Goal: Find specific page/section: Find specific page/section

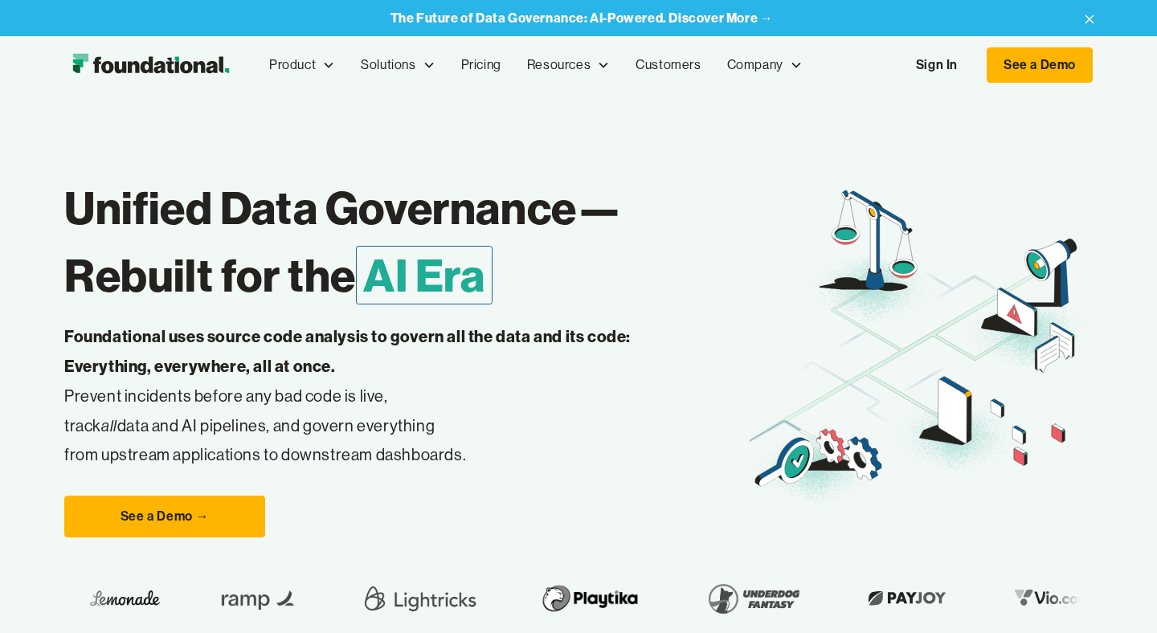
click at [934, 57] on link "Sign In" at bounding box center [937, 65] width 74 height 34
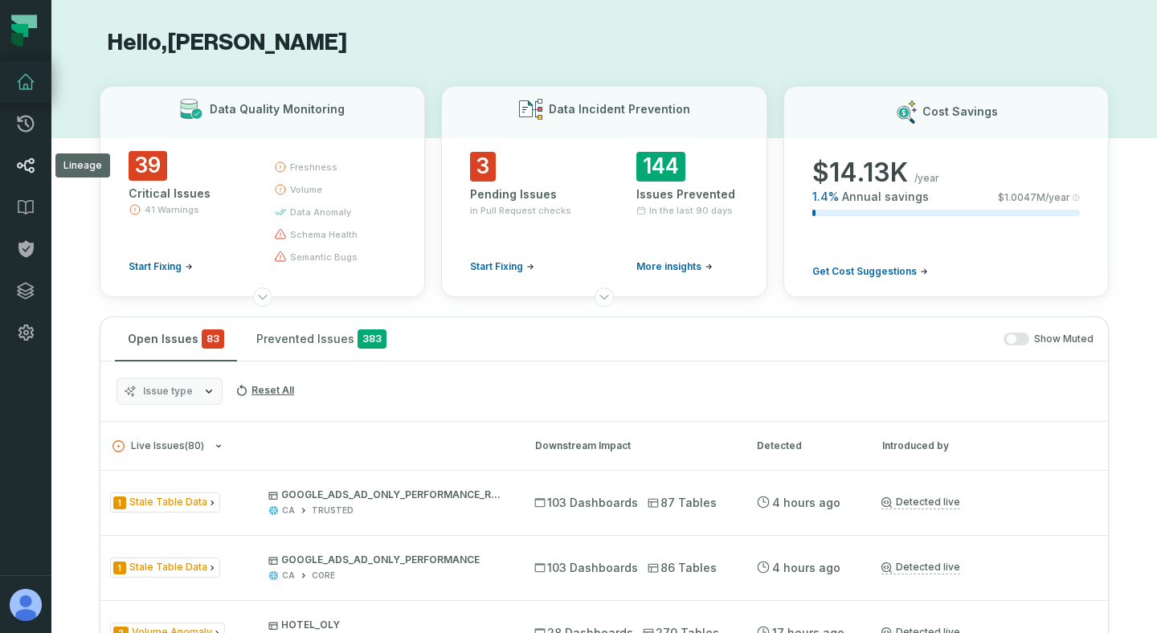
click at [28, 169] on icon at bounding box center [26, 165] width 18 height 15
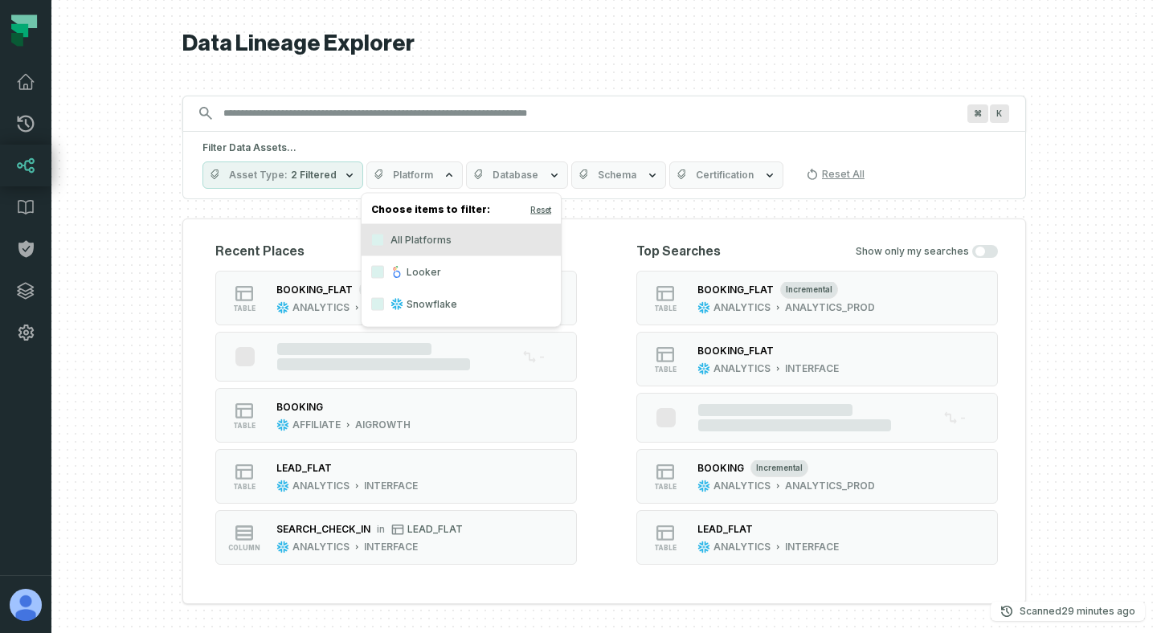
click at [410, 136] on div "Filter Data Assets... Asset Type 2 Filtered Platform Database Schema Certificat…" at bounding box center [603, 165] width 843 height 67
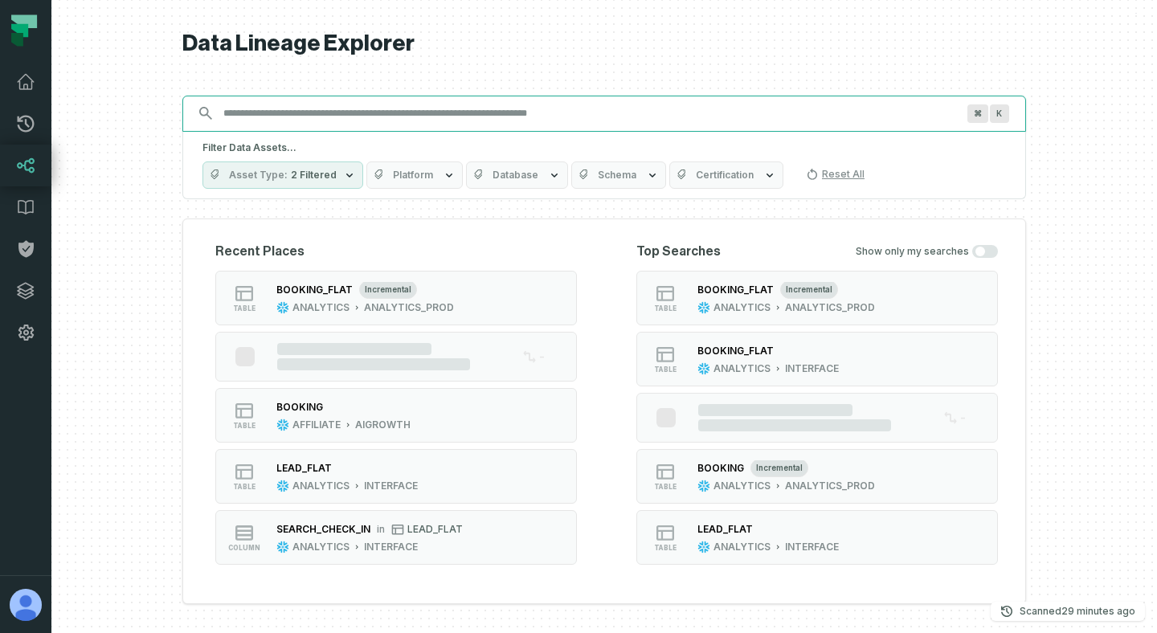
click at [446, 104] on input "Discovery Provider cmdk menu" at bounding box center [590, 113] width 752 height 26
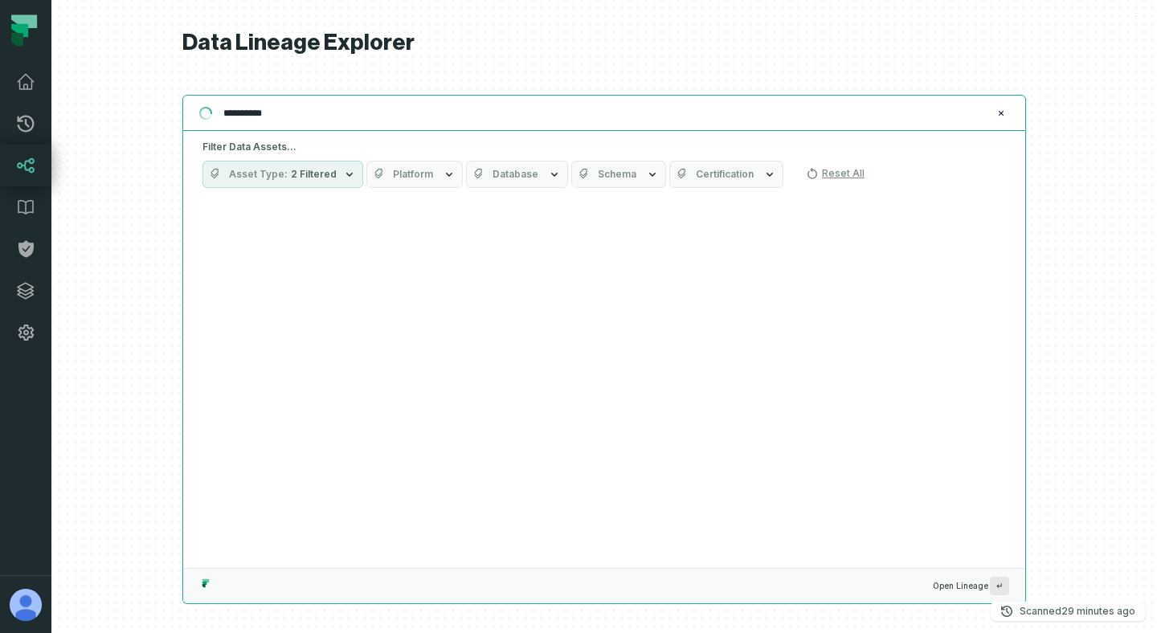
type input "**********"
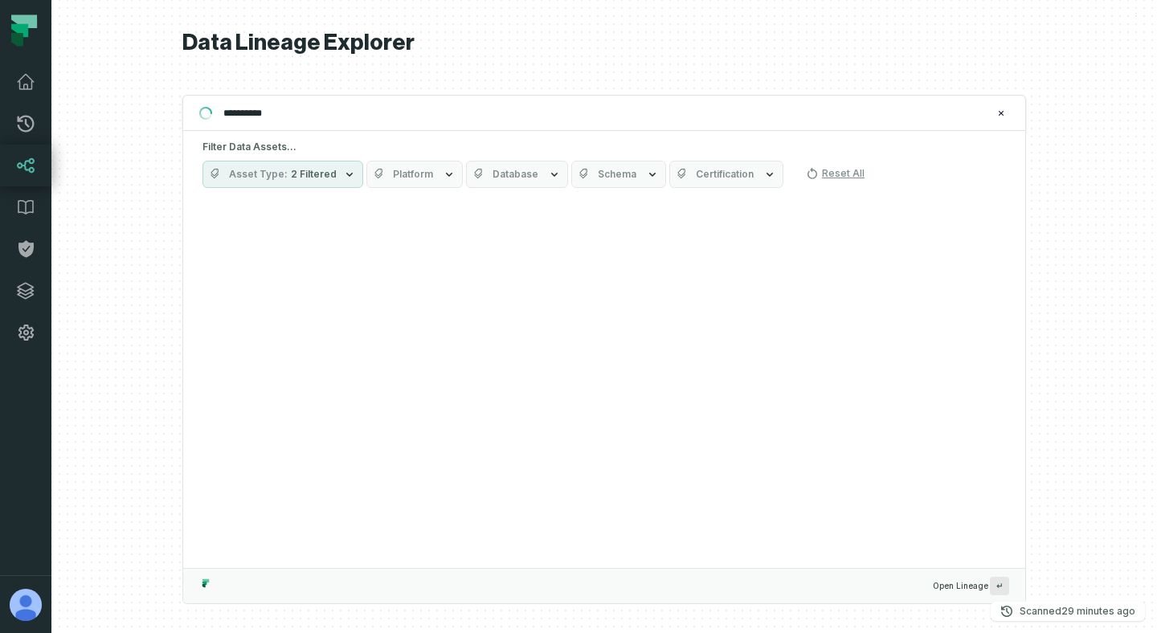
click at [328, 183] on button "Asset Type 2 Filtered" at bounding box center [282, 174] width 161 height 27
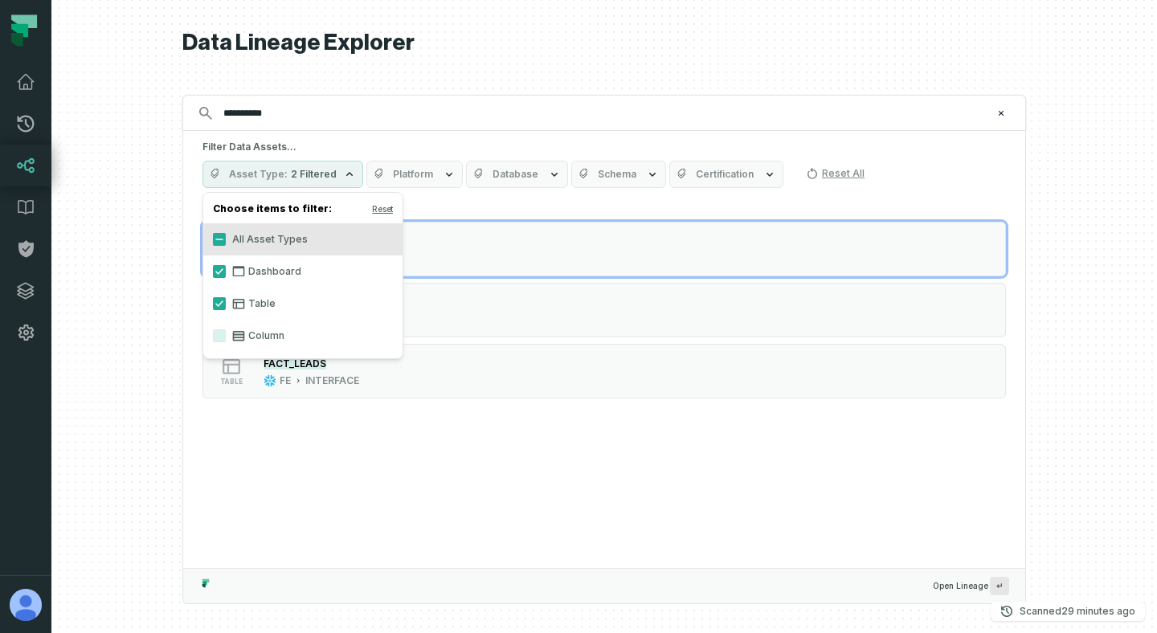
click at [250, 270] on label "Dashboard" at bounding box center [302, 271] width 199 height 32
click at [226, 270] on button "Dashboard" at bounding box center [219, 271] width 13 height 13
click at [125, 284] on div at bounding box center [603, 316] width 1105 height 633
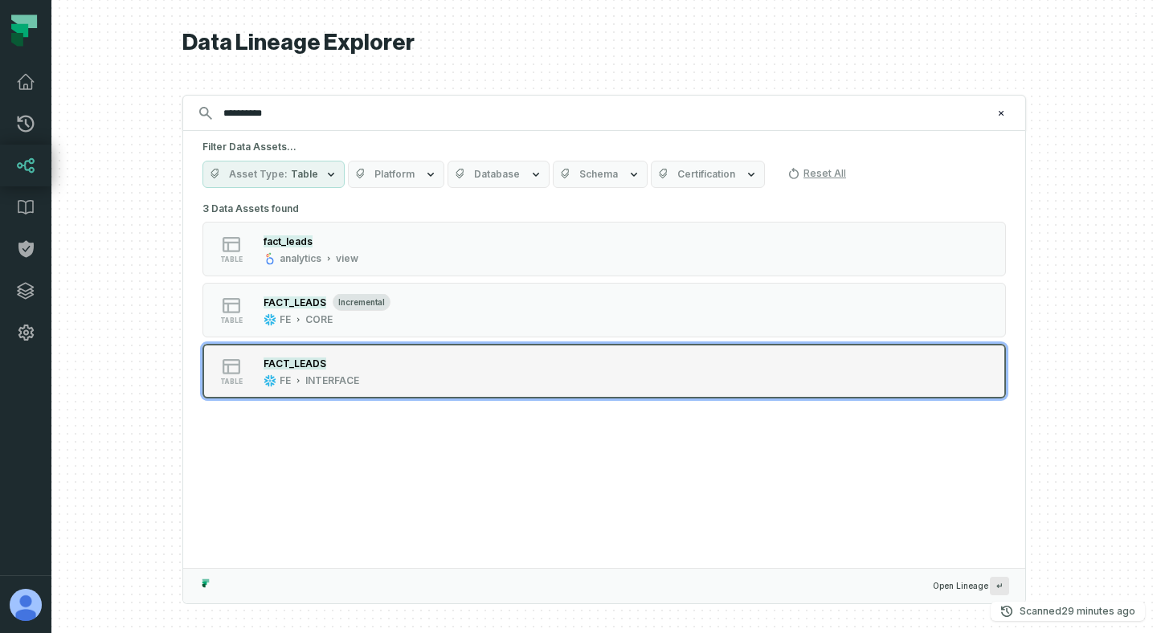
click at [316, 361] on mark "FACT_LEADS" at bounding box center [294, 363] width 63 height 12
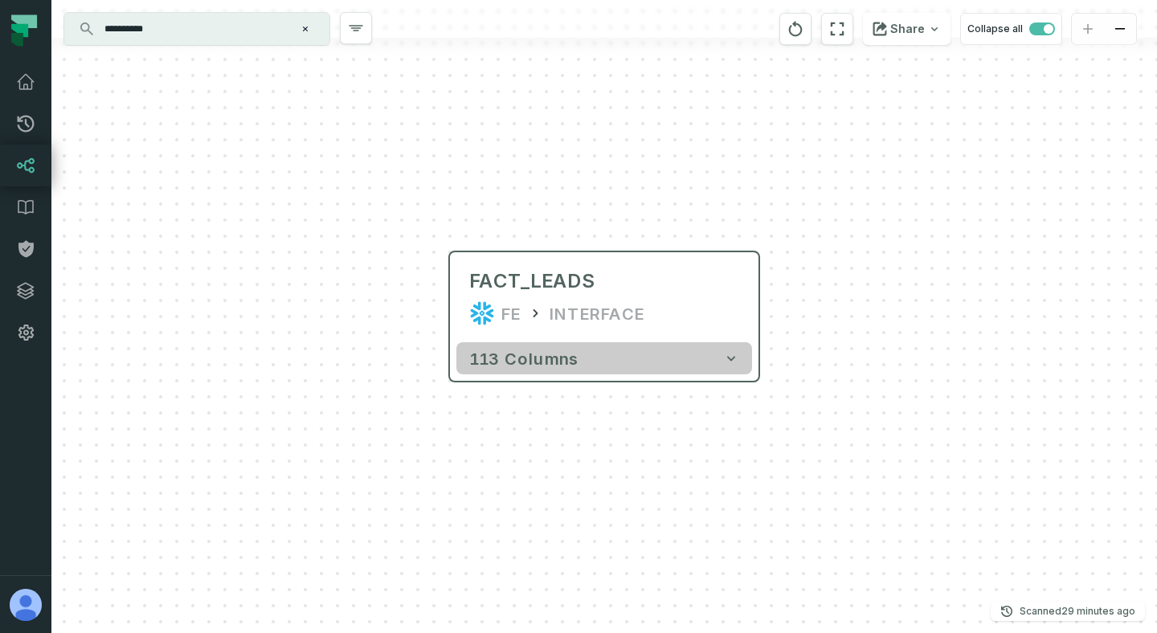
click at [559, 361] on span "113 columns" at bounding box center [523, 358] width 109 height 19
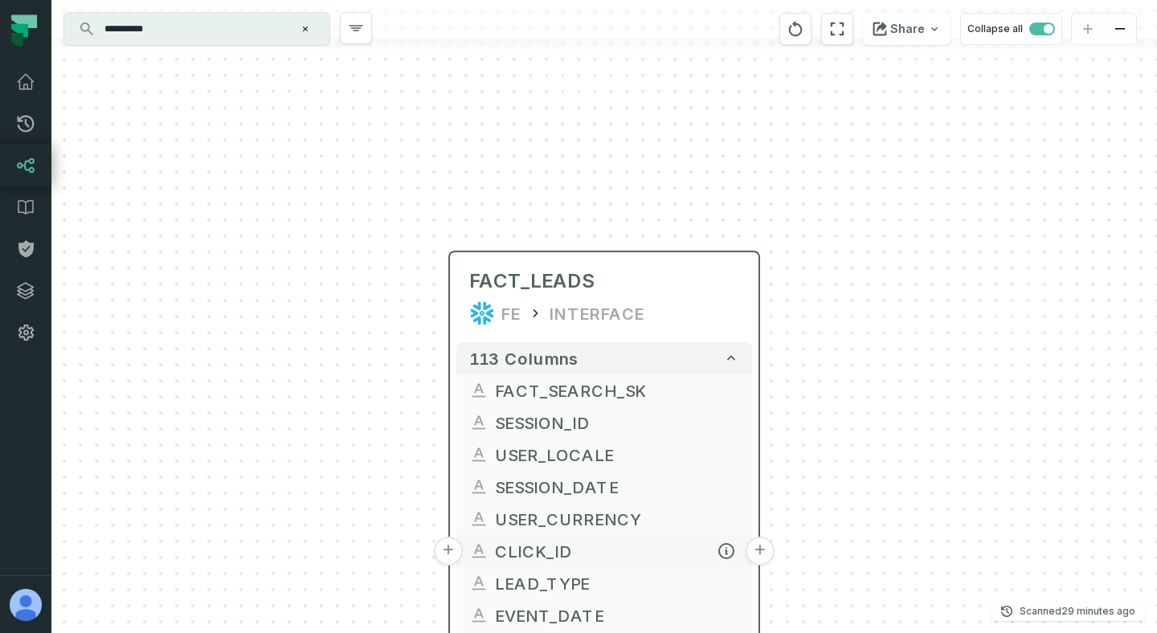
click at [457, 546] on button "+" at bounding box center [448, 551] width 29 height 29
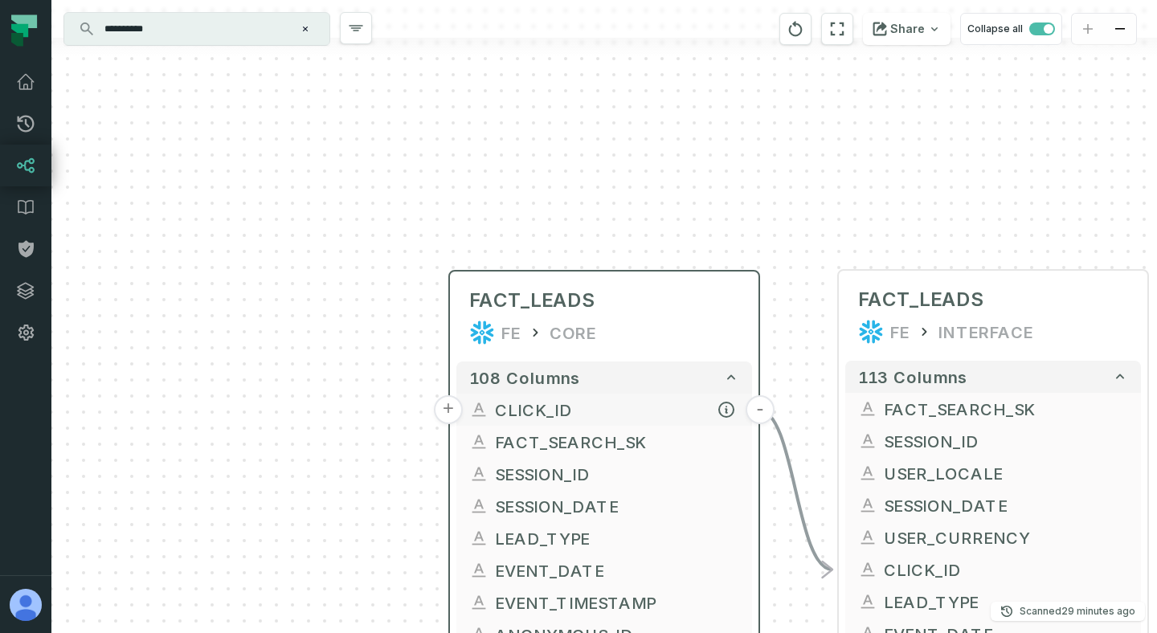
click at [455, 414] on button "+" at bounding box center [448, 409] width 29 height 29
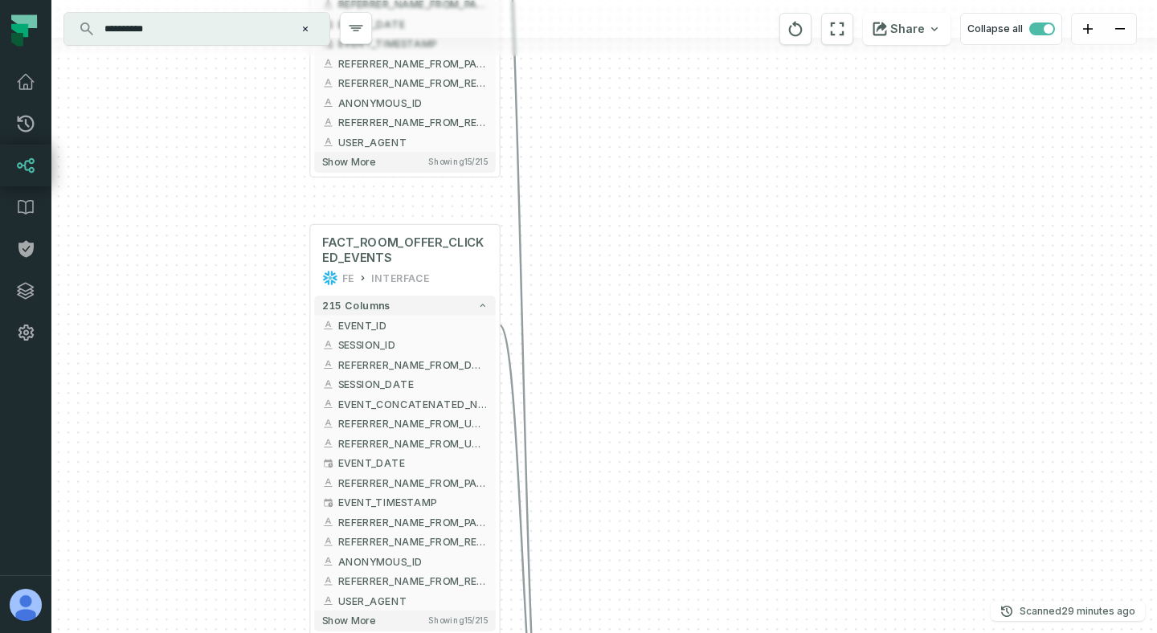
drag, startPoint x: 427, startPoint y: 396, endPoint x: 228, endPoint y: 82, distance: 371.9
click at [228, 82] on div "+ FACT_PAYMENT_PAGE_DISPLAYED_EVENTS FE INTERFACE + 215 columns + EVENT_ID + + …" at bounding box center [603, 316] width 1105 height 633
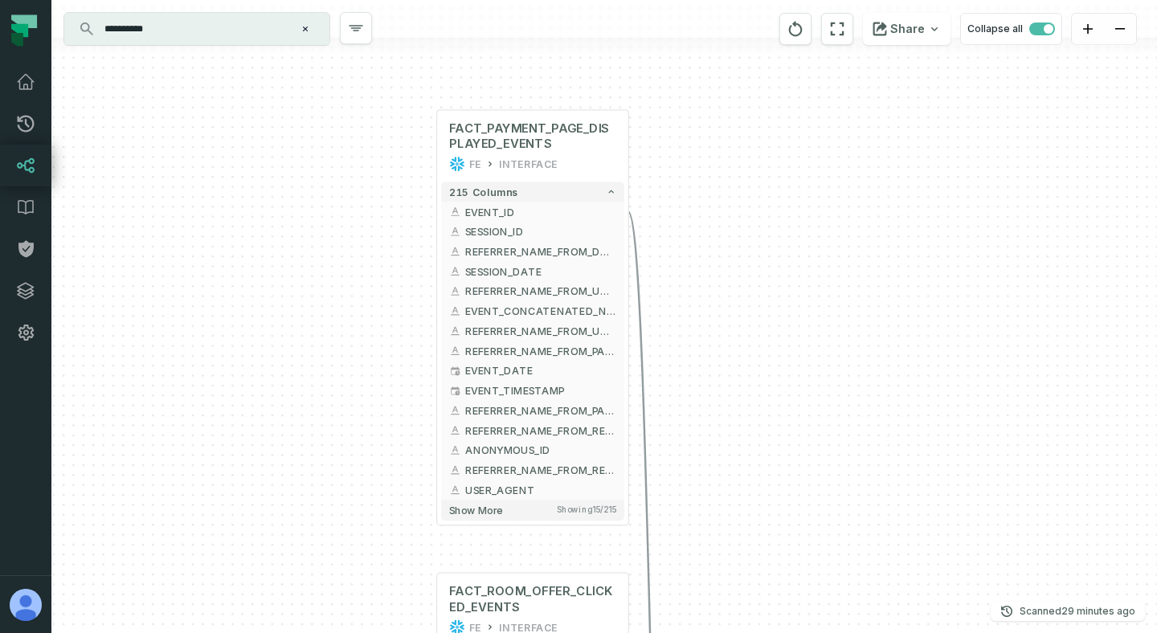
drag, startPoint x: 653, startPoint y: 145, endPoint x: 784, endPoint y: 501, distance: 379.9
click at [784, 501] on div "+ FACT_PAYMENT_PAGE_DISPLAYED_EVENTS FE INTERFACE + 215 columns + EVENT_ID + + …" at bounding box center [603, 316] width 1105 height 633
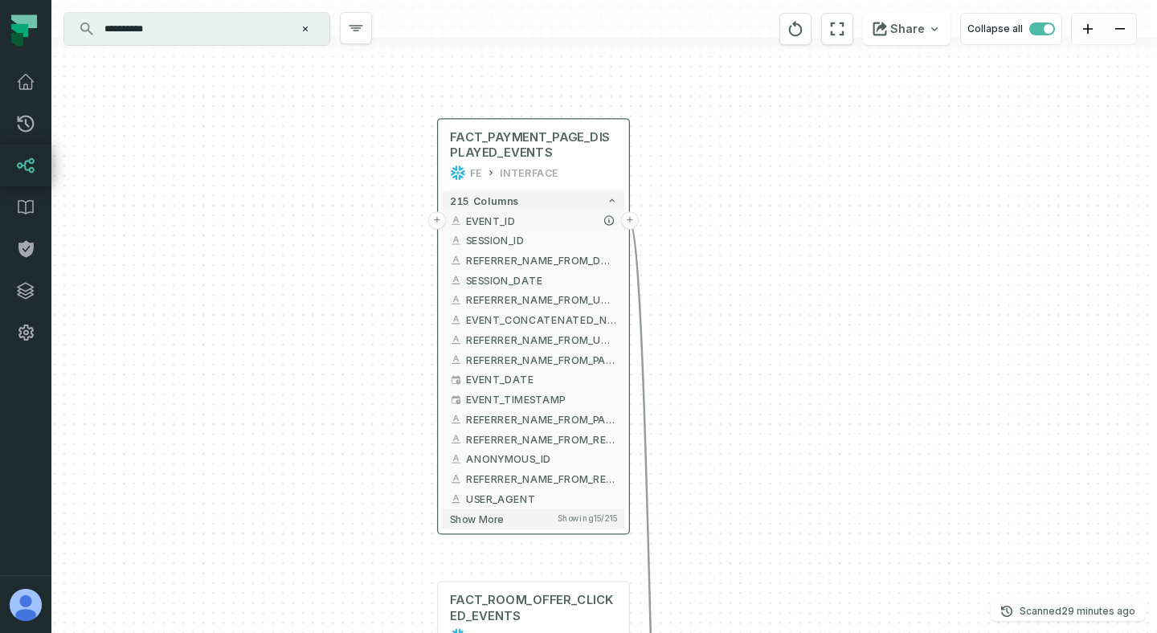
click at [433, 221] on button "+" at bounding box center [437, 220] width 18 height 18
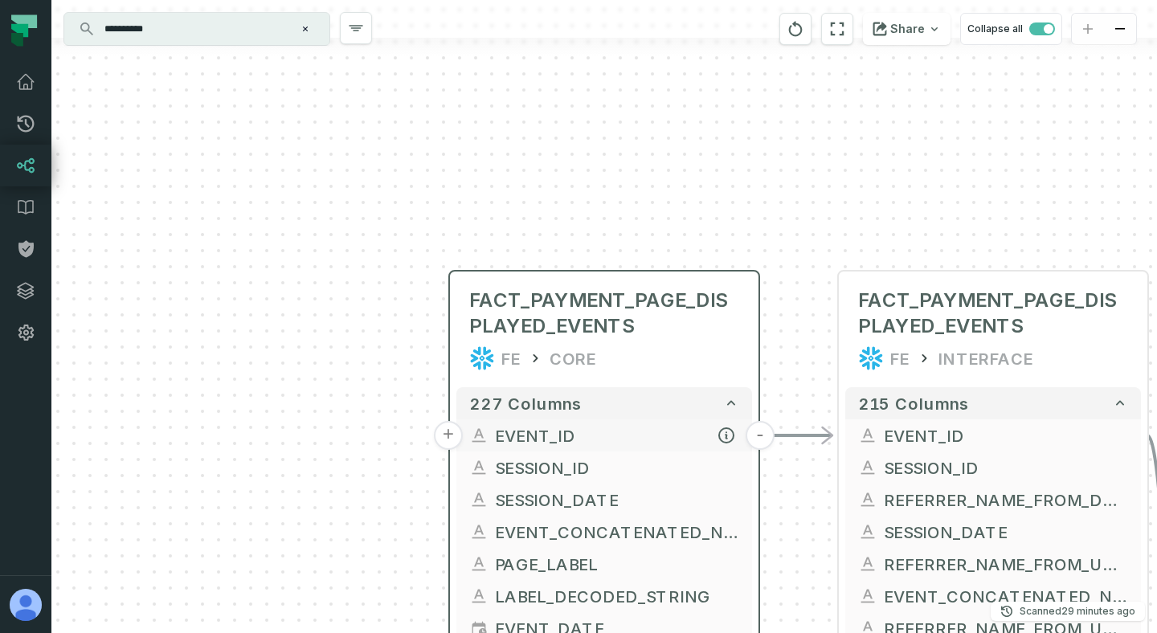
click at [452, 437] on button "+" at bounding box center [448, 435] width 29 height 29
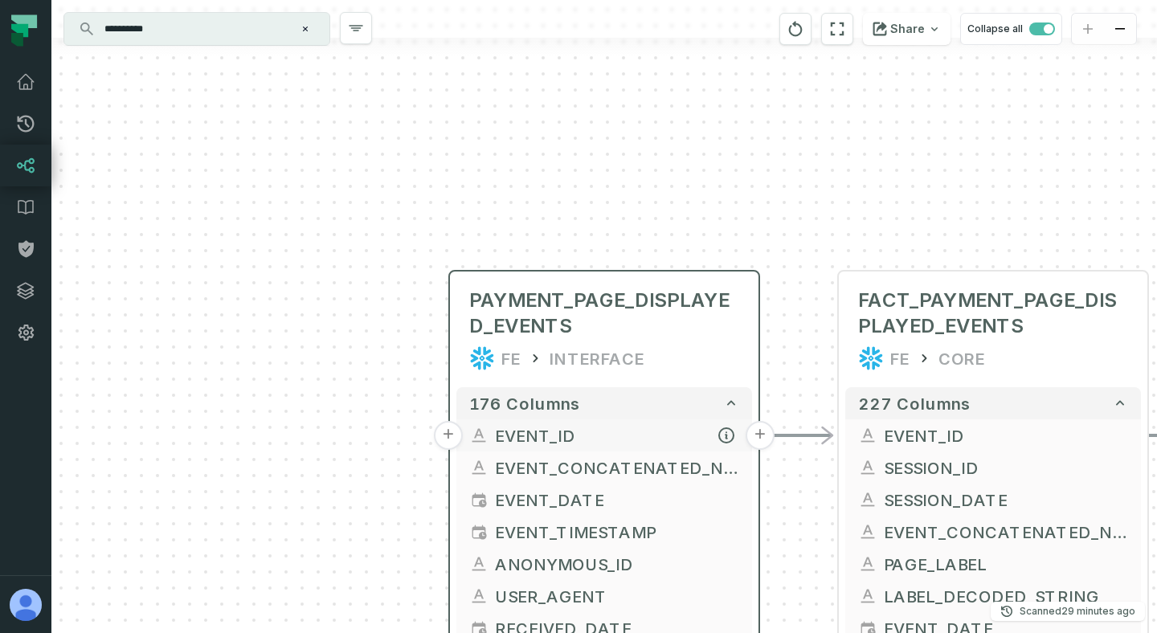
click at [451, 437] on button "+" at bounding box center [448, 435] width 29 height 29
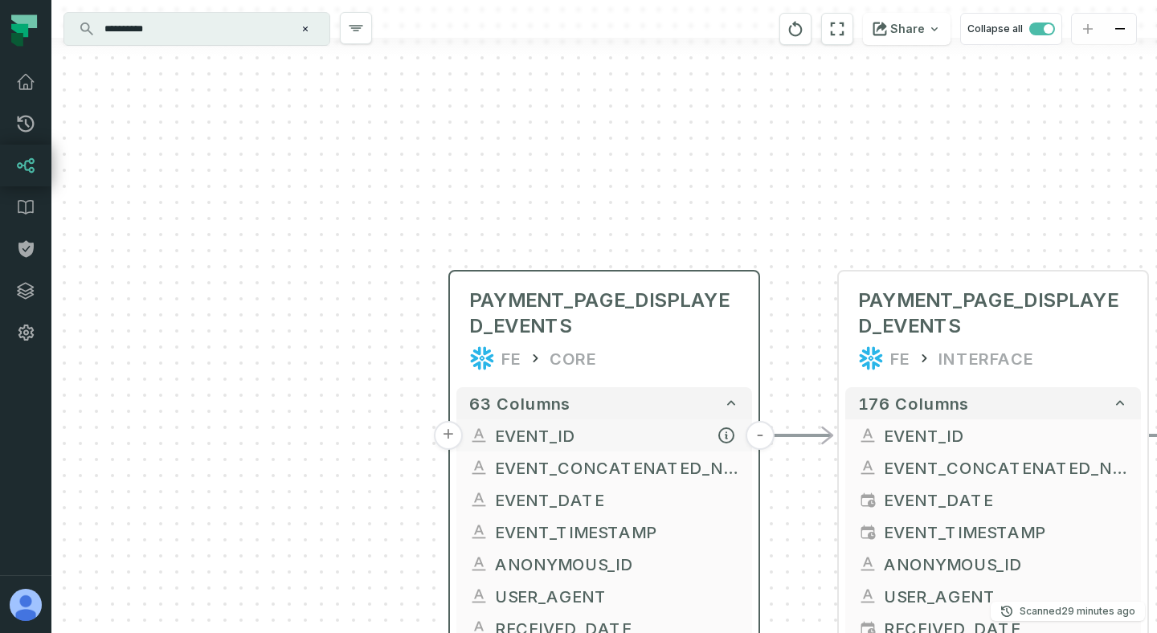
click at [458, 439] on button "+" at bounding box center [448, 435] width 29 height 29
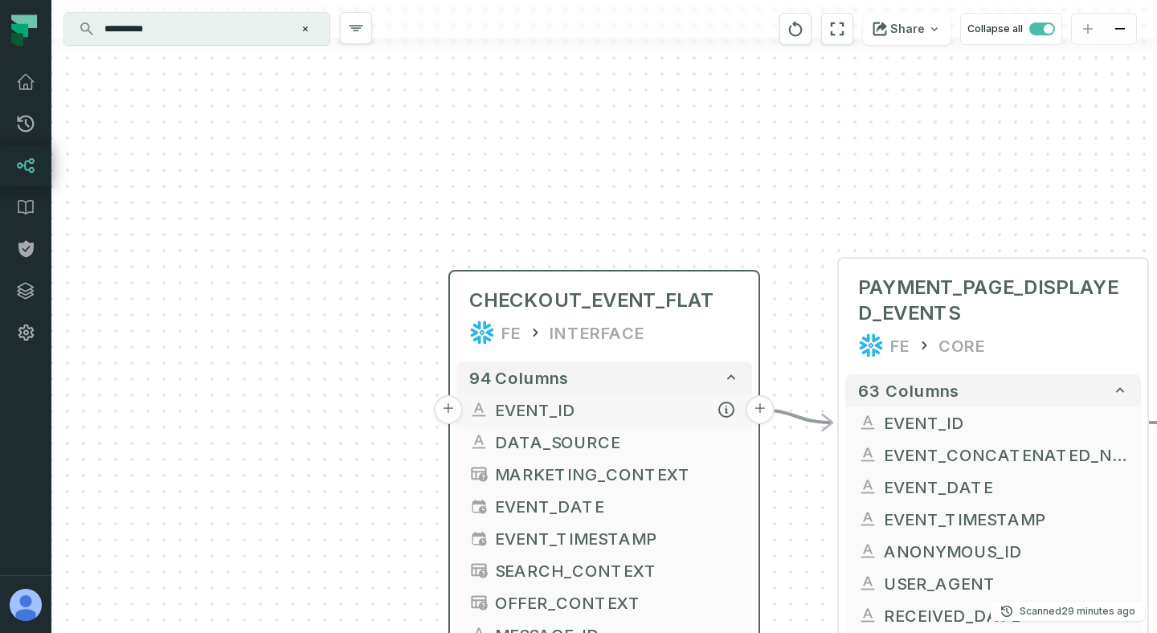
click at [458, 408] on button "+" at bounding box center [448, 409] width 29 height 29
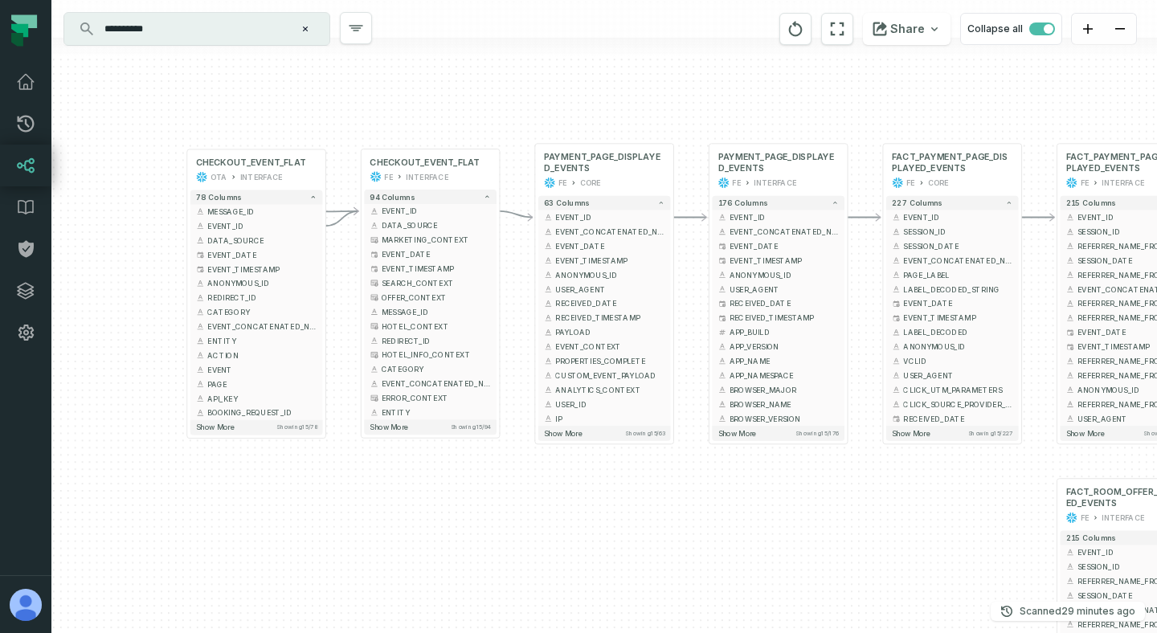
drag, startPoint x: 418, startPoint y: 472, endPoint x: 171, endPoint y: 241, distance: 338.2
click at [171, 241] on div "+ CHECKOUT_EVENT_FLAT OTA INTERFACE + 78 columns + MESSAGE_ID + + EVENT_ID + + …" at bounding box center [603, 316] width 1105 height 633
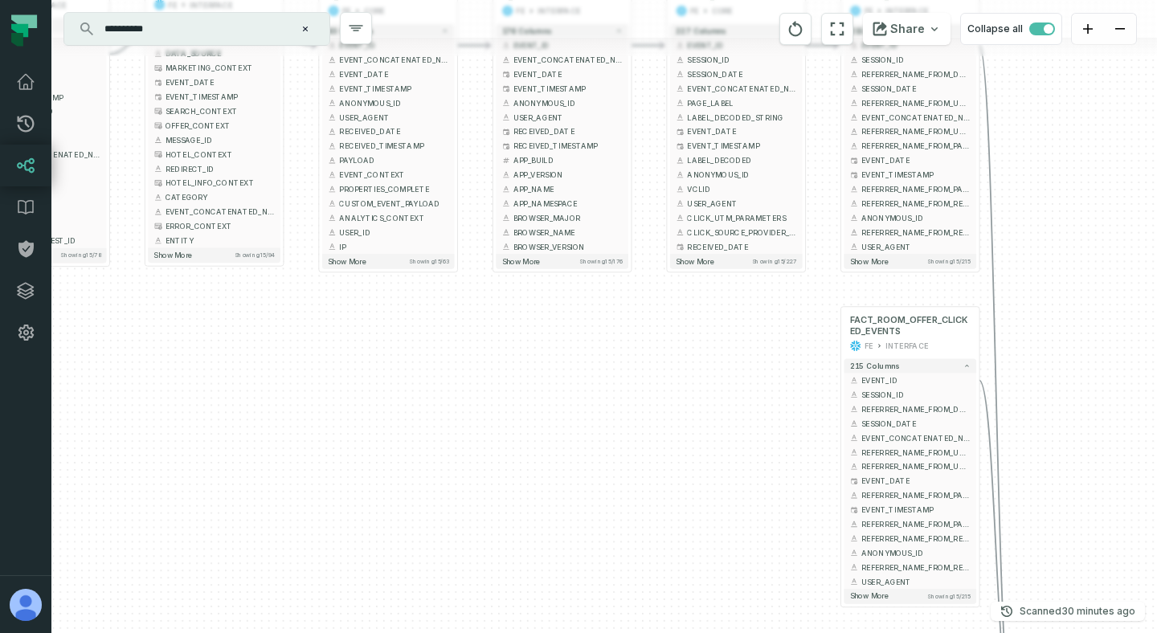
drag, startPoint x: 605, startPoint y: 507, endPoint x: 349, endPoint y: 290, distance: 335.1
click at [349, 290] on div "+ CHECKOUT_EVENT_FLAT OTA INTERFACE + 78 columns + MESSAGE_ID + + EVENT_ID + + …" at bounding box center [603, 316] width 1105 height 633
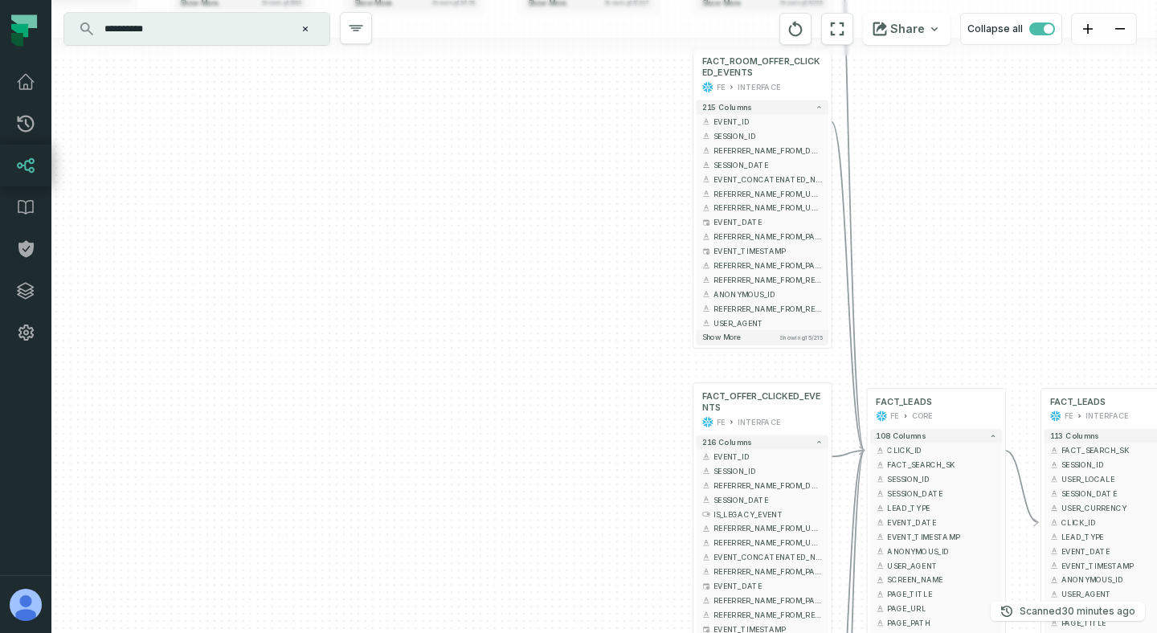
drag, startPoint x: 543, startPoint y: 416, endPoint x: 435, endPoint y: 202, distance: 239.6
click at [435, 202] on div "+ CHECKOUT_EVENT_FLAT OTA INTERFACE + 78 columns + MESSAGE_ID + + EVENT_ID + + …" at bounding box center [603, 316] width 1105 height 633
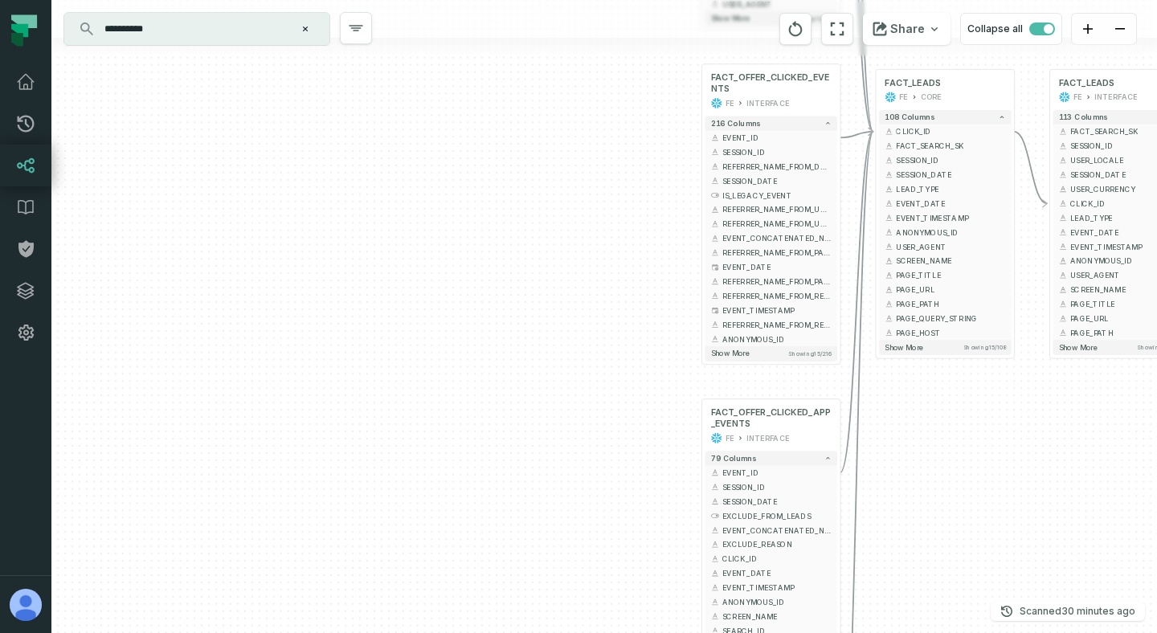
drag, startPoint x: 560, startPoint y: 443, endPoint x: 564, endPoint y: 126, distance: 316.5
click at [564, 126] on div "+ CHECKOUT_EVENT_FLAT OTA INTERFACE + 78 columns + MESSAGE_ID + + EVENT_ID + + …" at bounding box center [603, 316] width 1105 height 633
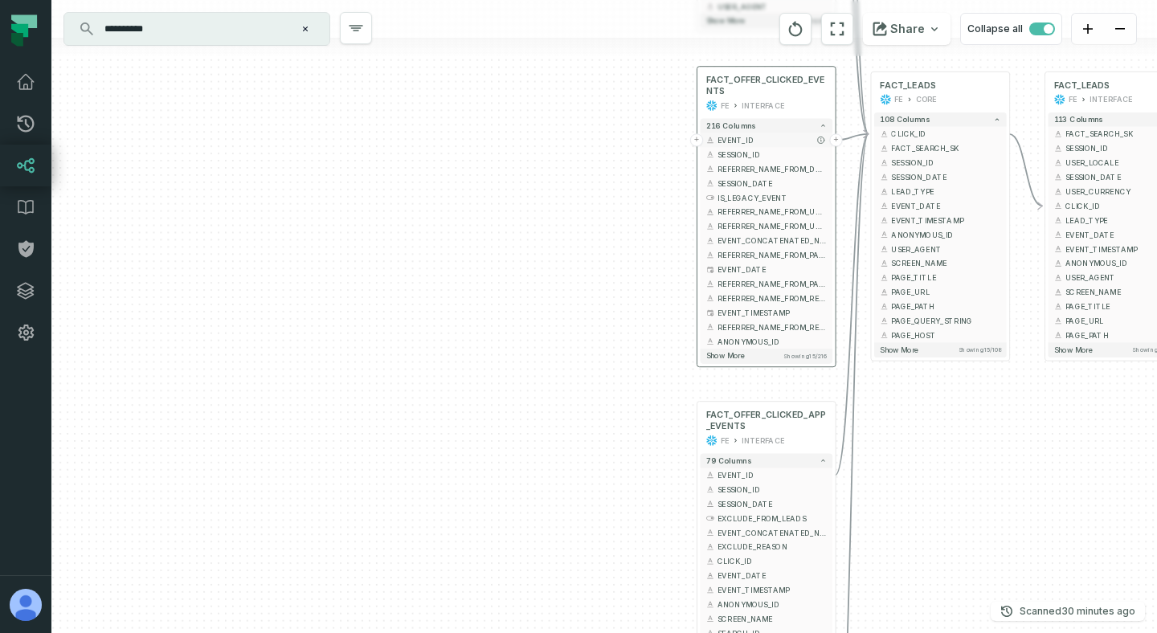
click at [697, 141] on button "+" at bounding box center [696, 139] width 13 height 13
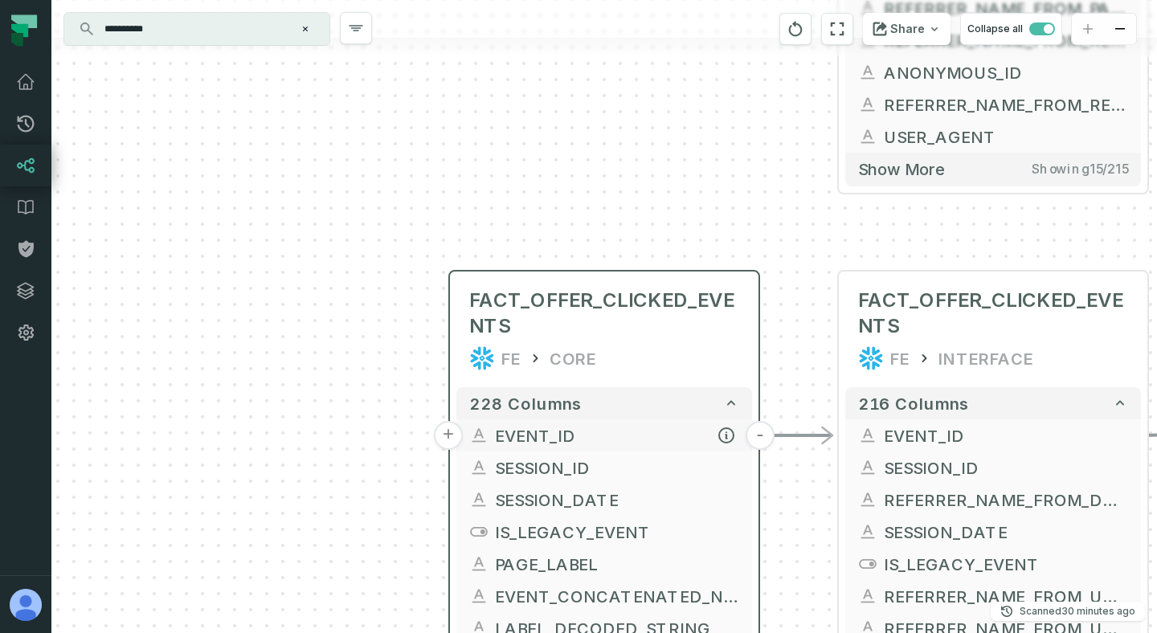
click at [447, 436] on button "+" at bounding box center [448, 435] width 29 height 29
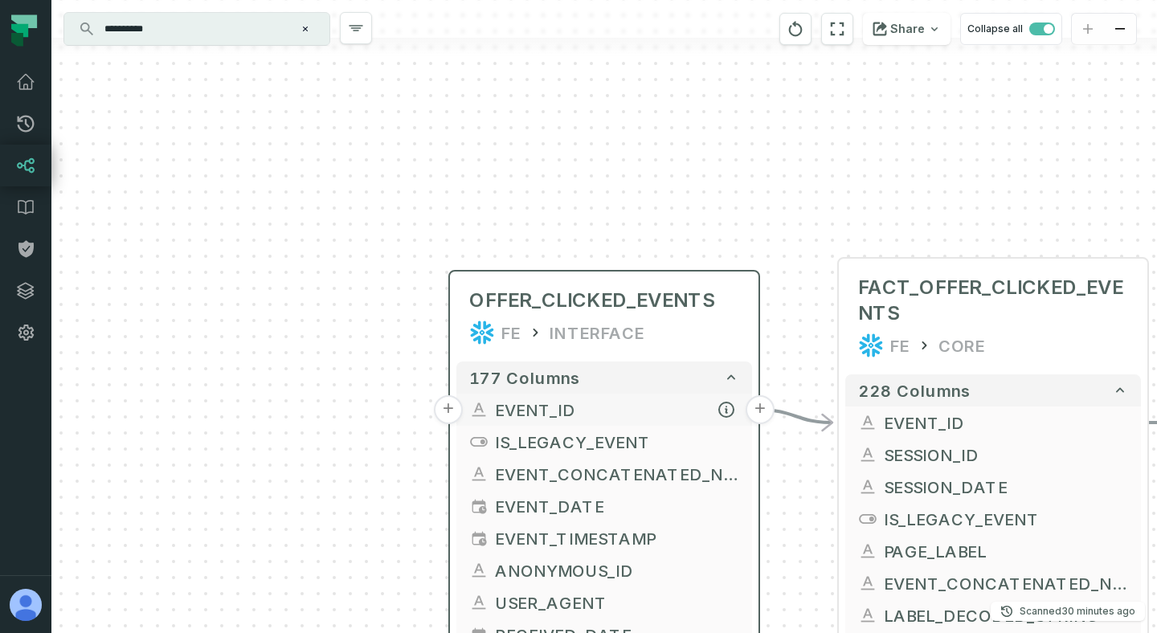
click at [462, 410] on button "+" at bounding box center [448, 409] width 29 height 29
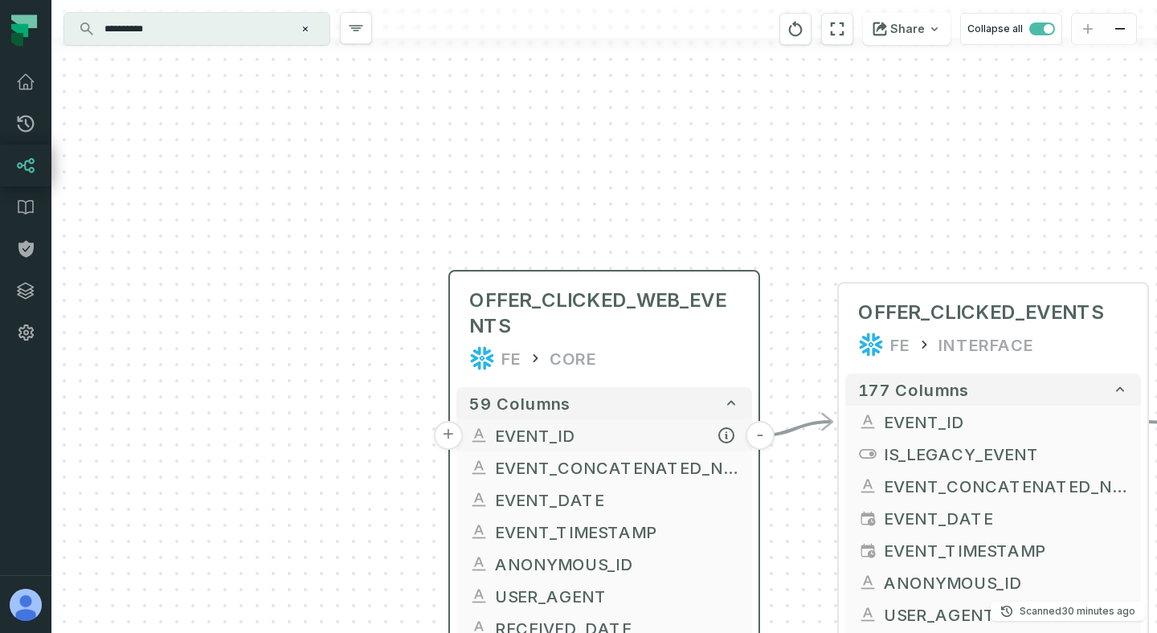
click at [460, 435] on button "+" at bounding box center [448, 435] width 29 height 29
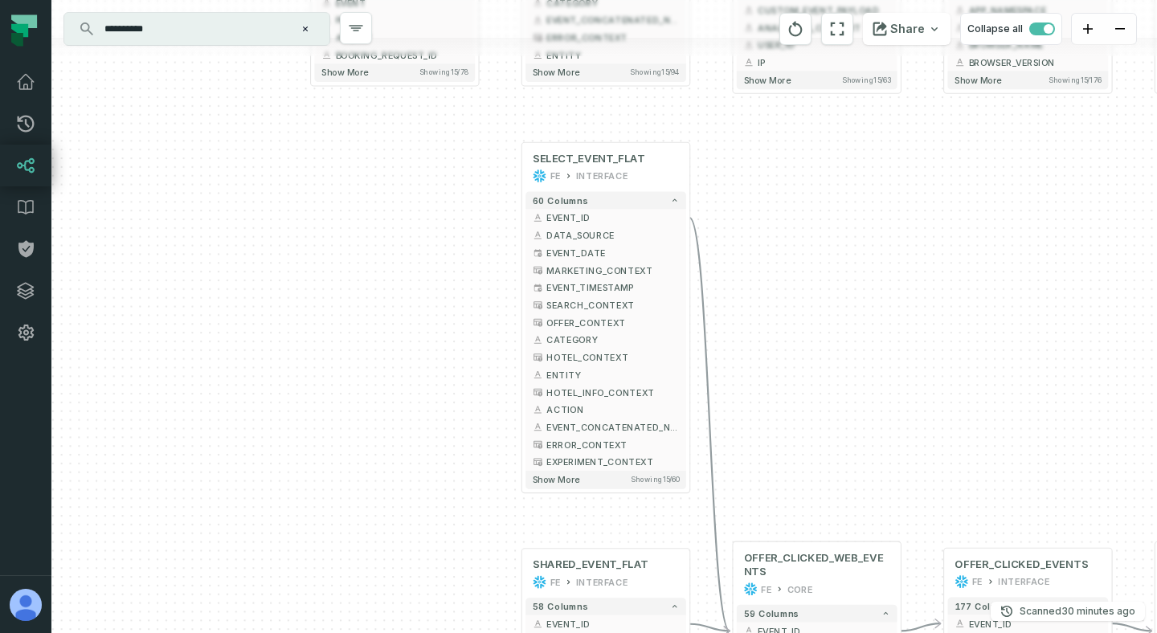
click at [457, 468] on div "+ SELECT_EVENT_FLAT FE INTERFACE + 60 columns + EVENT_ID + + DATA_SOURCE + EVEN…" at bounding box center [603, 316] width 1105 height 633
click at [527, 217] on button "+" at bounding box center [521, 218] width 16 height 16
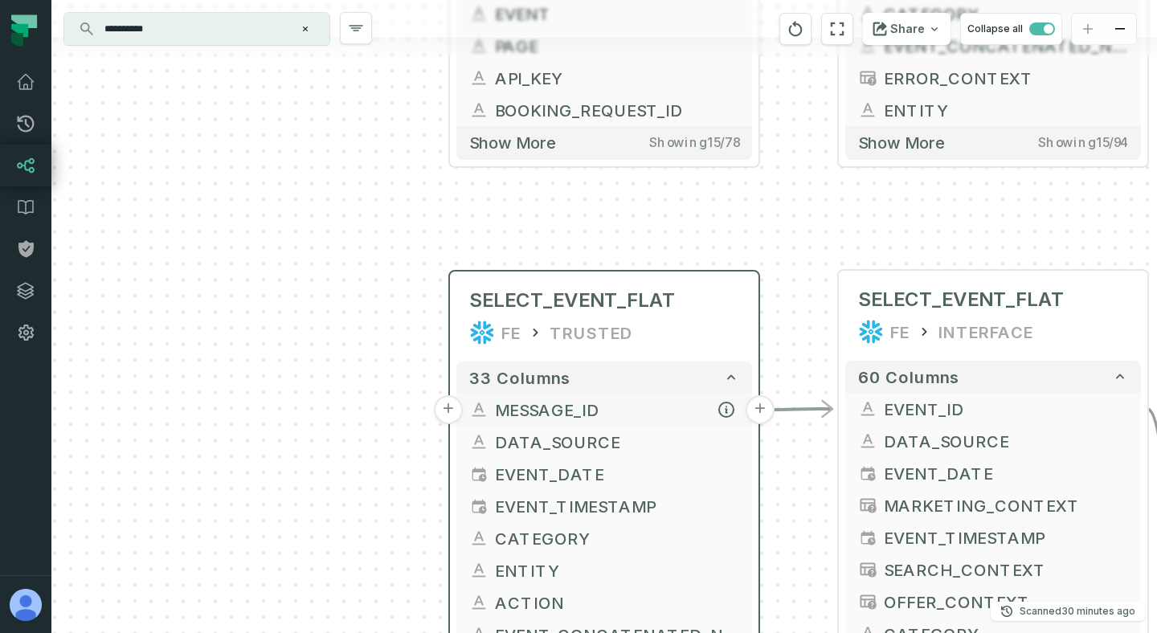
click at [447, 409] on button "+" at bounding box center [448, 409] width 29 height 29
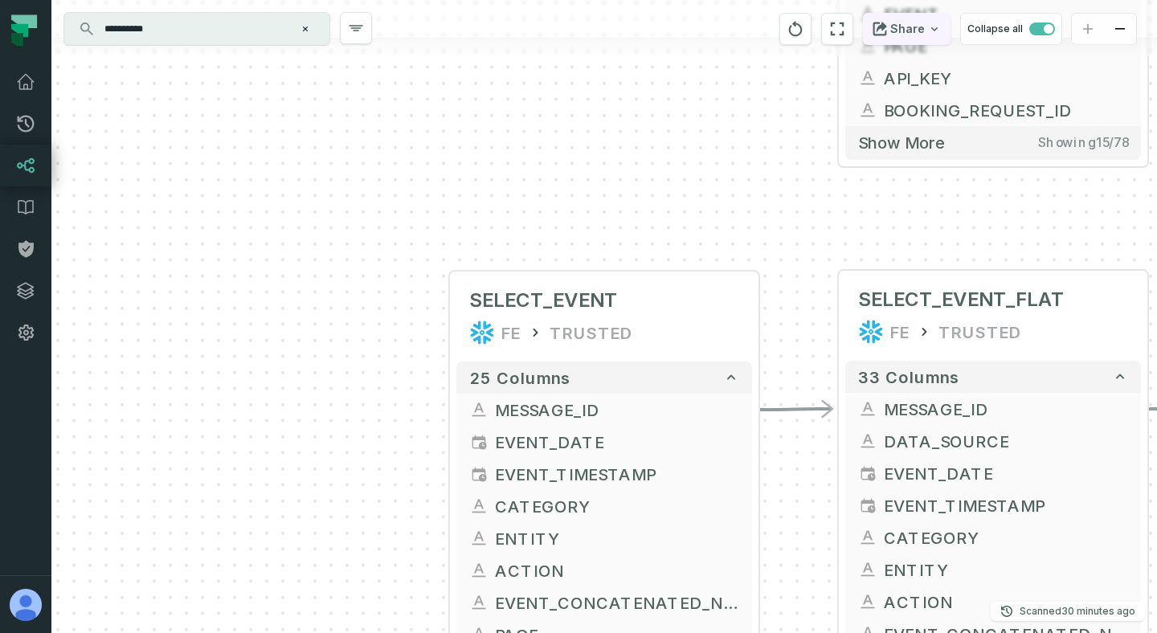
click at [885, 37] on button "Share" at bounding box center [907, 29] width 88 height 32
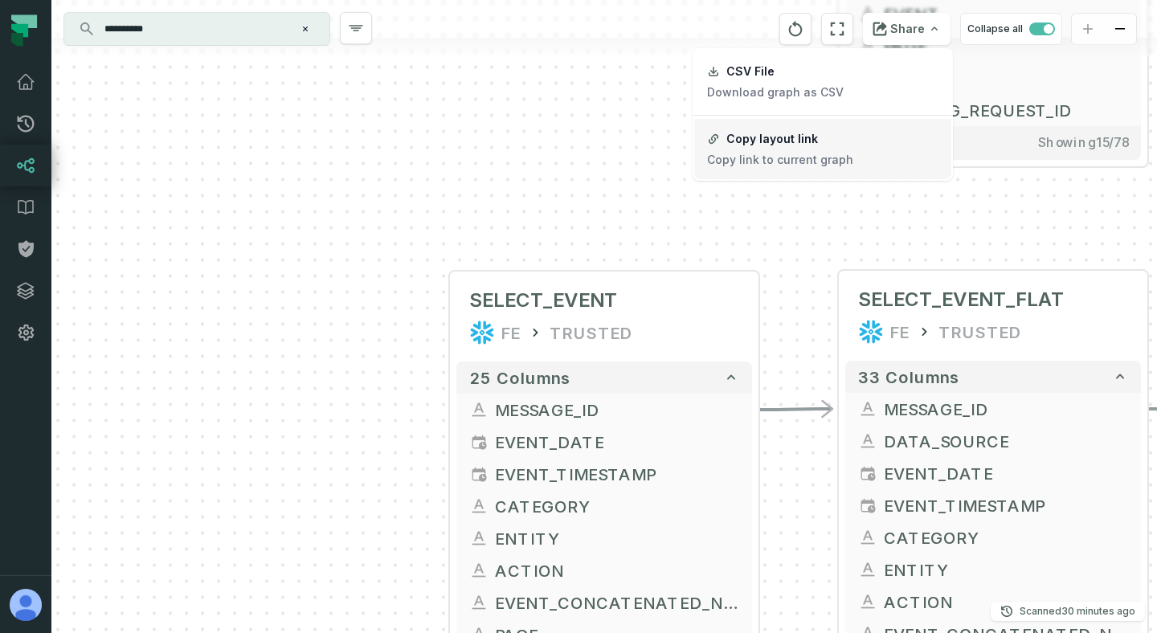
click at [806, 141] on div "Copy layout link" at bounding box center [772, 139] width 92 height 14
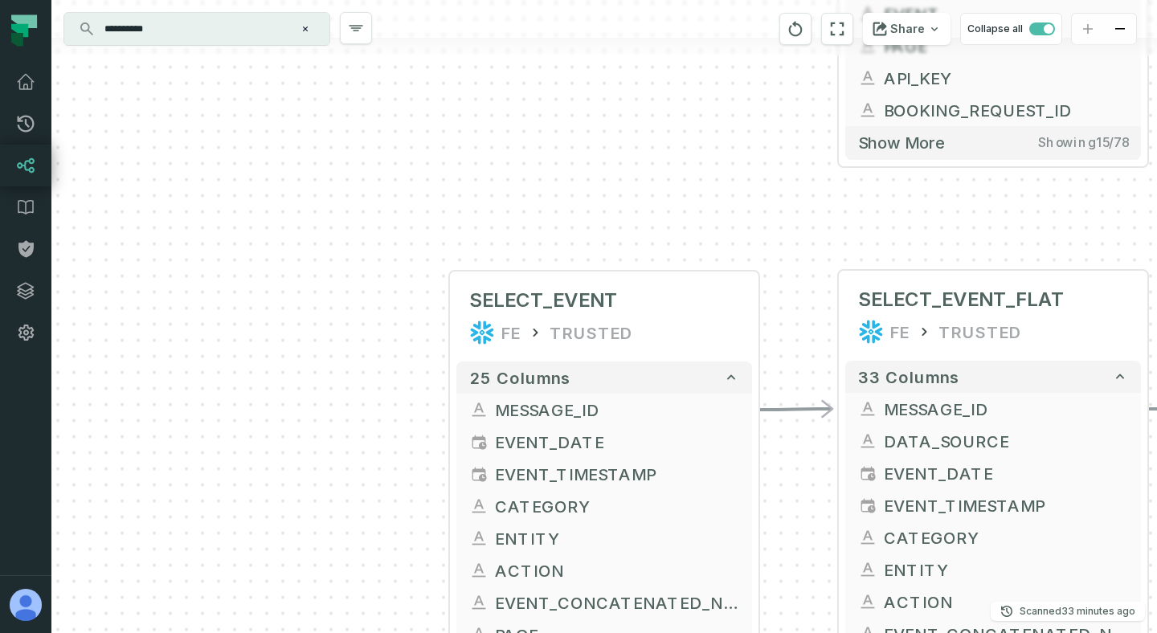
click at [592, 165] on div "+ SELECT_EVENT FE TRUSTED + 25 columns + MESSAGE_ID - + EVENT_DATE + + EVENT_TI…" at bounding box center [603, 316] width 1105 height 633
click at [237, 35] on input "**********" at bounding box center [195, 29] width 201 height 26
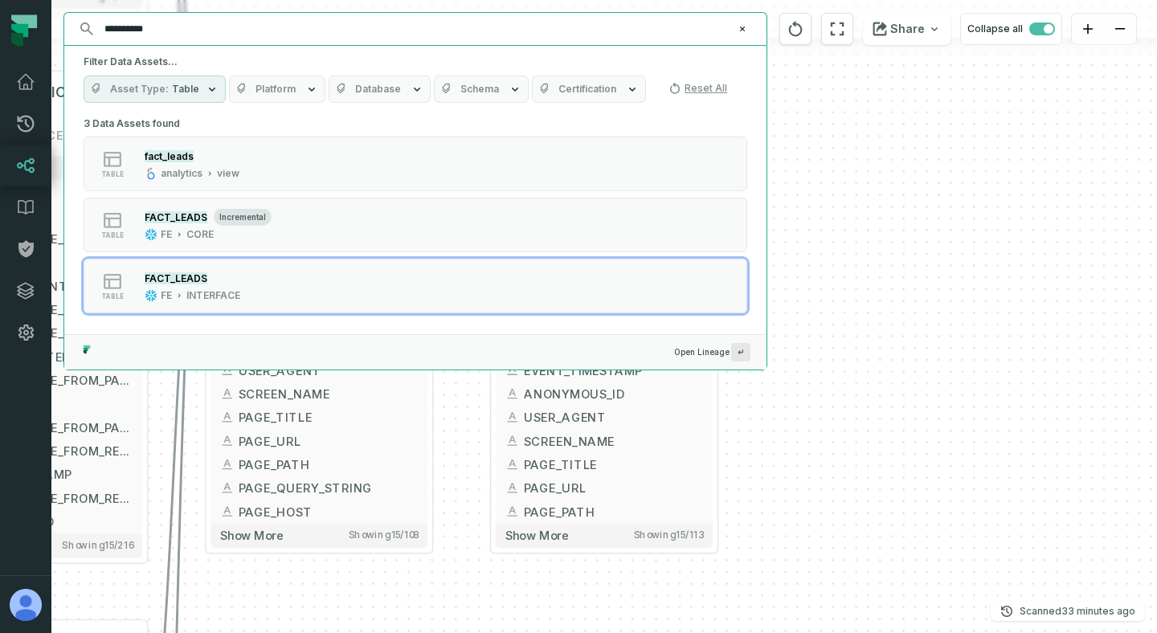
click at [823, 275] on div "+ SELECT_EVENT FE TRUSTED + 25 columns + MESSAGE_ID - + EVENT_DATE + + EVENT_TI…" at bounding box center [603, 316] width 1105 height 633
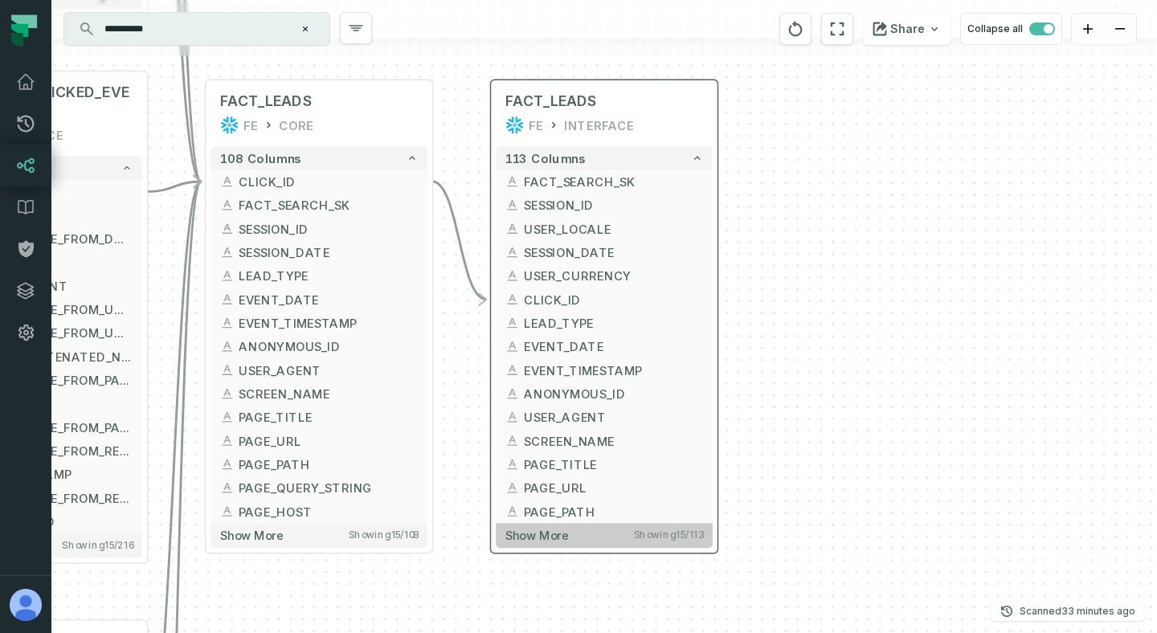
click at [628, 545] on button "Show more Showing 15 / 113" at bounding box center [604, 535] width 217 height 24
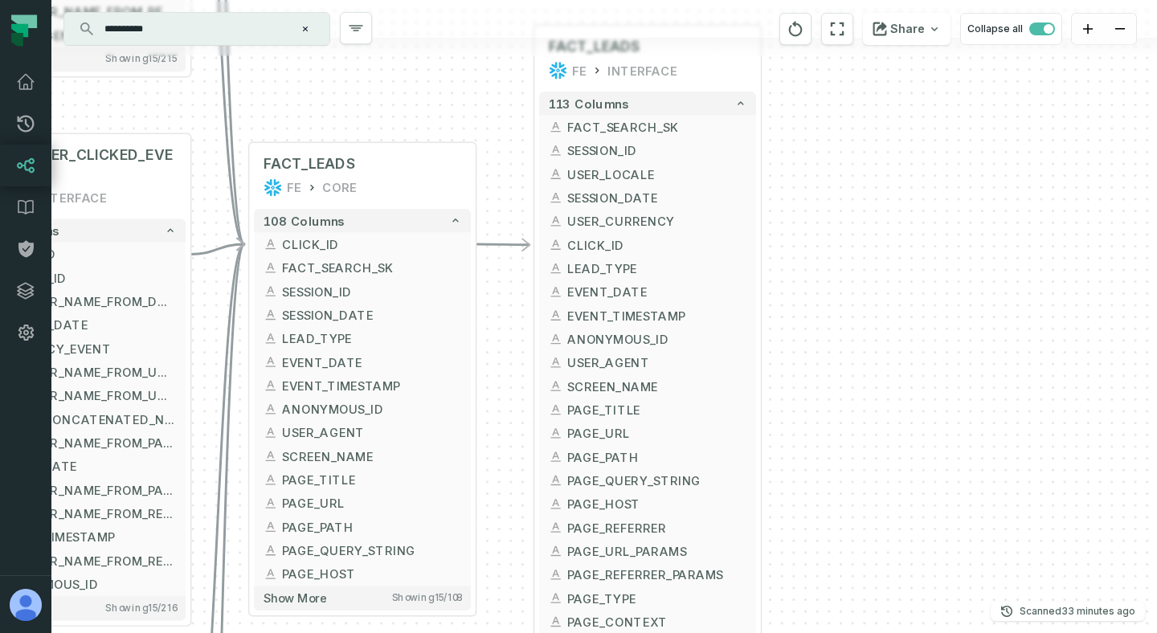
drag, startPoint x: 821, startPoint y: 312, endPoint x: 864, endPoint y: 257, distance: 69.7
click at [864, 257] on div "+ SELECT_EVENT FE TRUSTED + 25 columns + MESSAGE_ID - + EVENT_DATE + + EVENT_TI…" at bounding box center [603, 316] width 1105 height 633
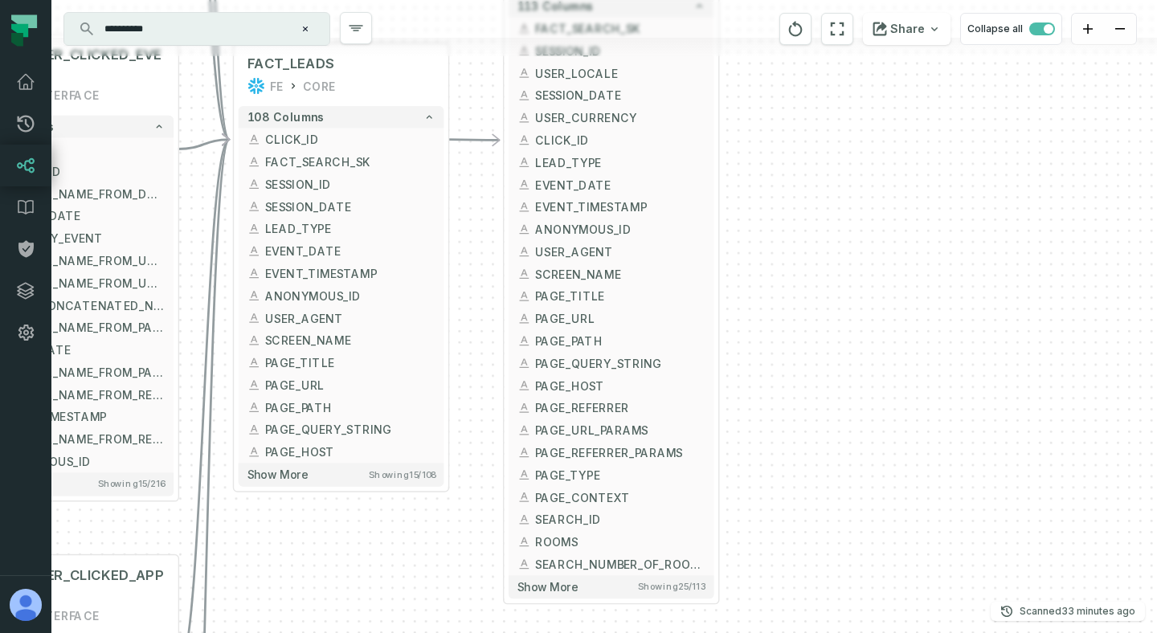
drag, startPoint x: 787, startPoint y: 509, endPoint x: 750, endPoint y: 398, distance: 117.6
click at [750, 398] on div "+ SELECT_EVENT FE TRUSTED + 25 columns + MESSAGE_ID - + EVENT_DATE + + EVENT_TI…" at bounding box center [603, 316] width 1105 height 633
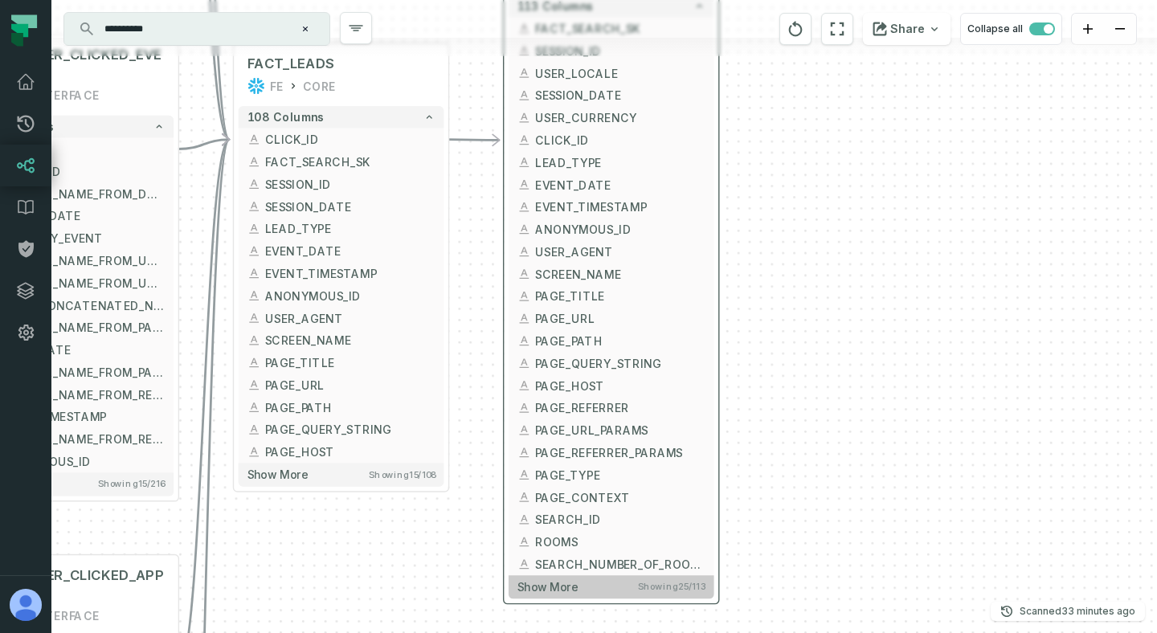
click at [642, 595] on button "Show more Showing 25 / 113" at bounding box center [611, 586] width 206 height 22
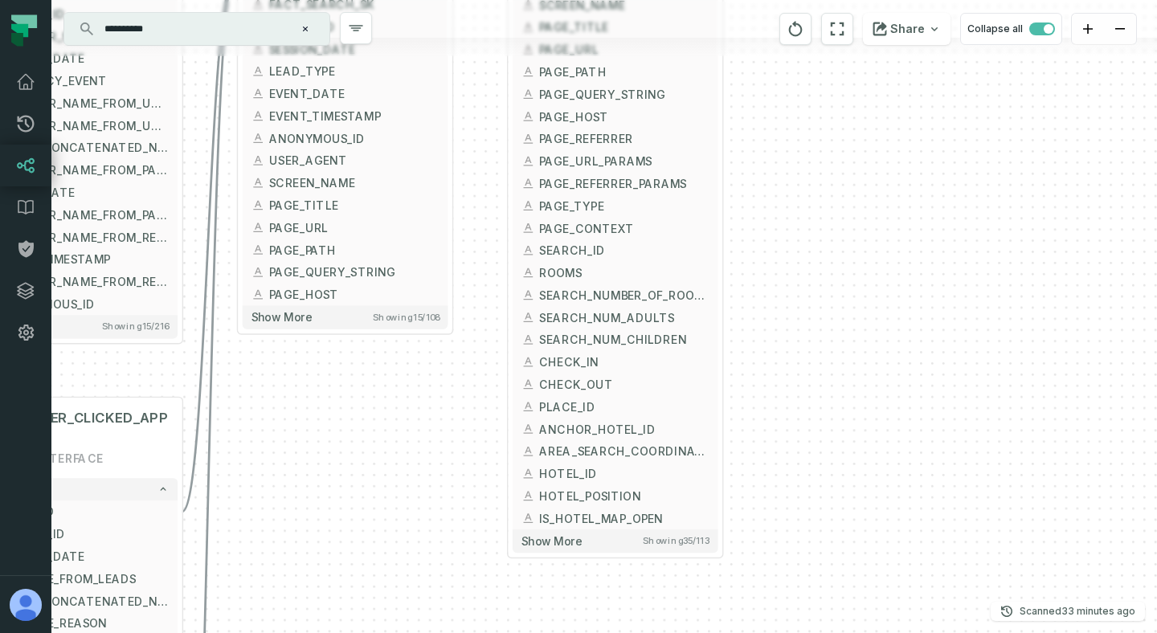
drag, startPoint x: 786, startPoint y: 505, endPoint x: 790, endPoint y: 236, distance: 269.1
click at [790, 236] on div "+ SELECT_EVENT FE TRUSTED + 25 columns + MESSAGE_ID - + EVENT_DATE + + EVENT_TI…" at bounding box center [603, 316] width 1105 height 633
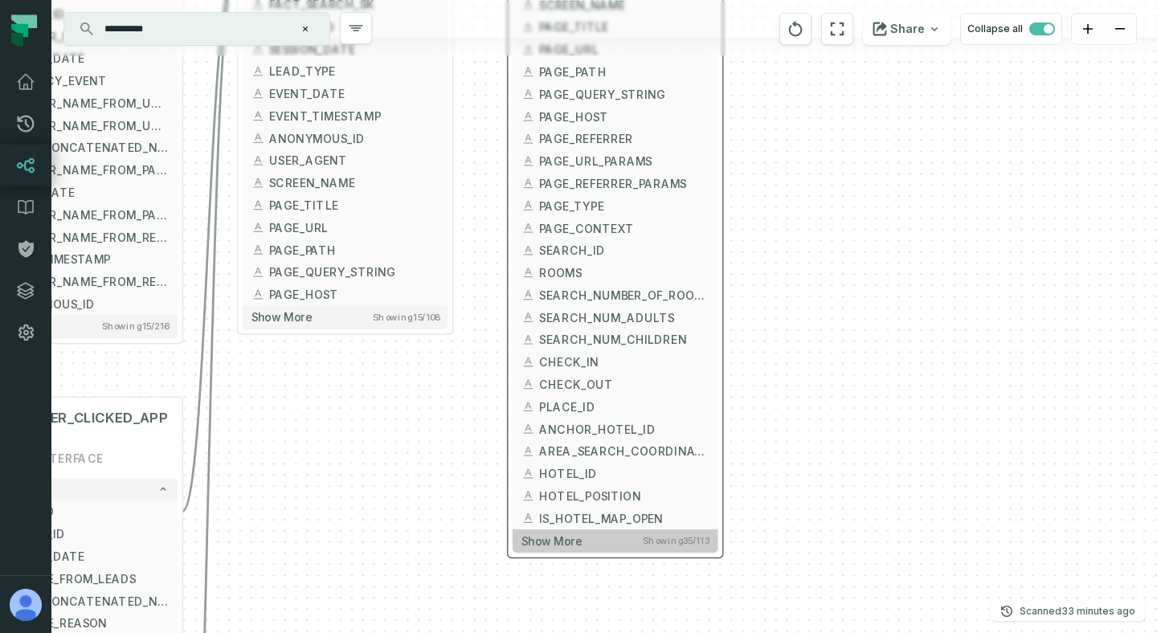
click at [604, 549] on button "Show more Showing 35 / 113" at bounding box center [615, 540] width 206 height 22
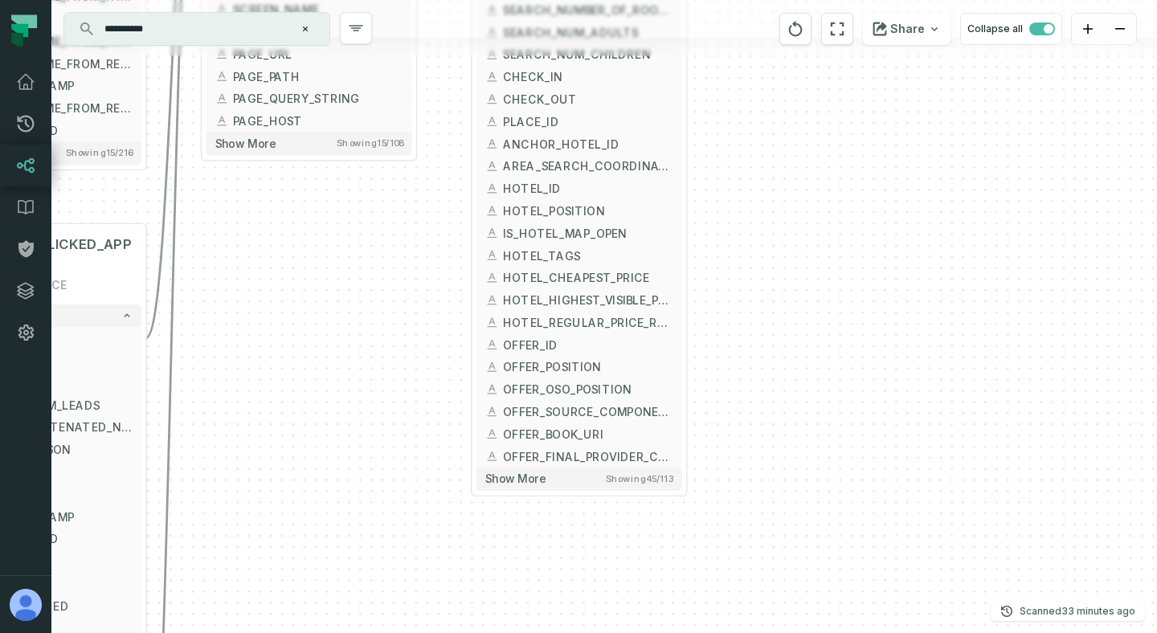
drag, startPoint x: 803, startPoint y: 558, endPoint x: 767, endPoint y: 273, distance: 287.4
click at [767, 273] on div "+ SELECT_EVENT FE TRUSTED + 25 columns + MESSAGE_ID - + EVENT_DATE + + EVENT_TI…" at bounding box center [603, 316] width 1105 height 633
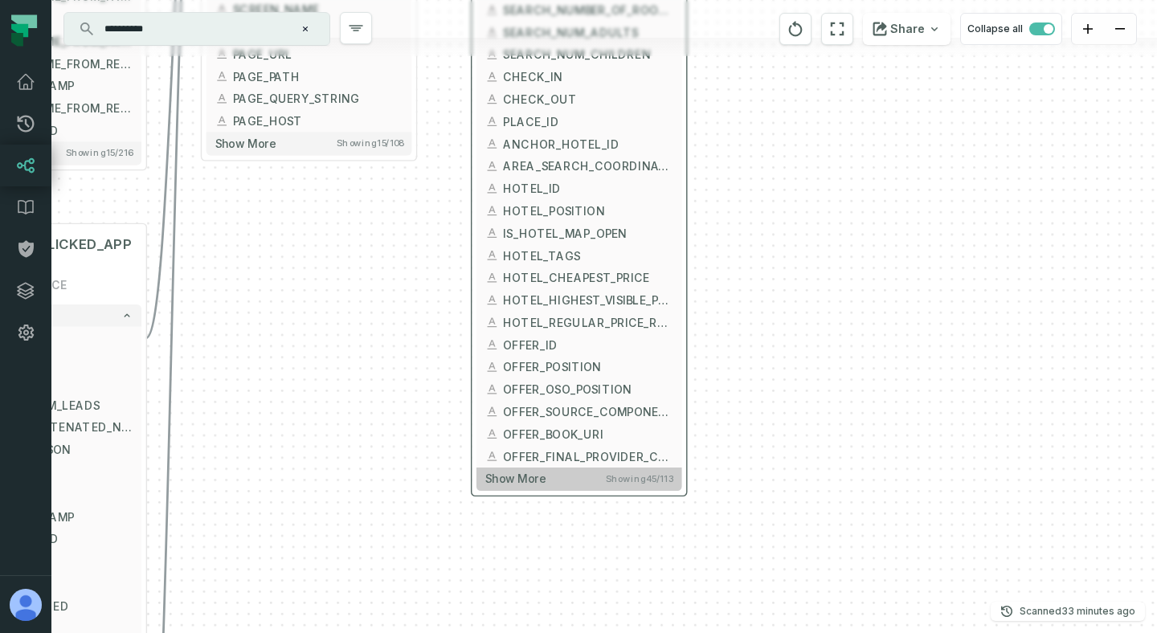
click at [567, 489] on button "Show more Showing 45 / 113" at bounding box center [579, 478] width 206 height 22
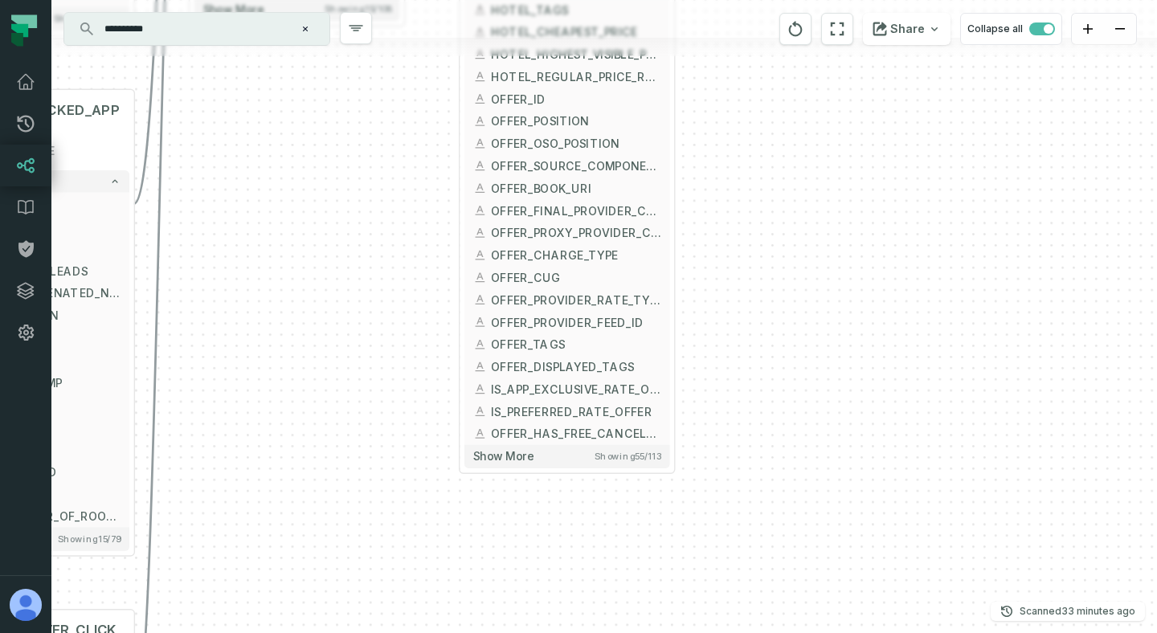
drag, startPoint x: 788, startPoint y: 484, endPoint x: 776, endPoint y: 239, distance: 246.1
click at [776, 239] on div "+ SELECT_EVENT FE TRUSTED + 25 columns + MESSAGE_ID - + EVENT_DATE + + EVENT_TI…" at bounding box center [603, 316] width 1105 height 633
click at [578, 466] on button "Show more Showing 55 / 113" at bounding box center [567, 456] width 206 height 22
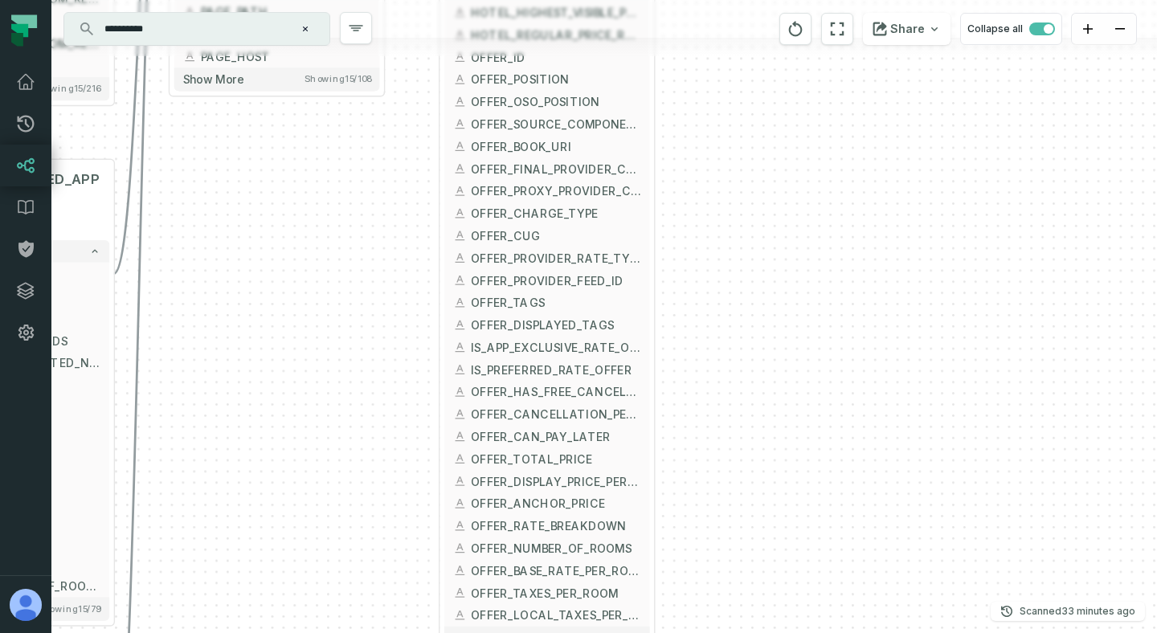
drag, startPoint x: 705, startPoint y: 485, endPoint x: 685, endPoint y: 443, distance: 46.3
click at [685, 443] on div "+ SELECT_EVENT FE TRUSTED + 25 columns + MESSAGE_ID - + EVENT_DATE + + EVENT_TI…" at bounding box center [603, 316] width 1105 height 633
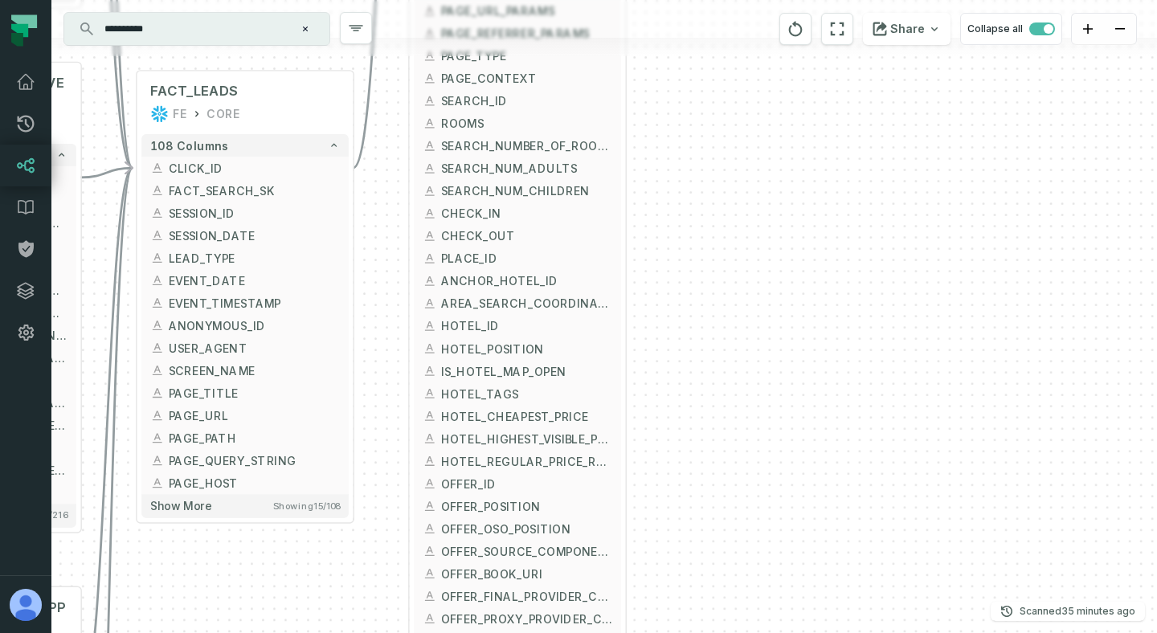
drag, startPoint x: 710, startPoint y: 163, endPoint x: 682, endPoint y: 590, distance: 428.3
click at [682, 590] on div "+ SELECT_EVENT FE TRUSTED + 25 columns + MESSAGE_ID - + EVENT_DATE + + EVENT_TI…" at bounding box center [603, 316] width 1105 height 633
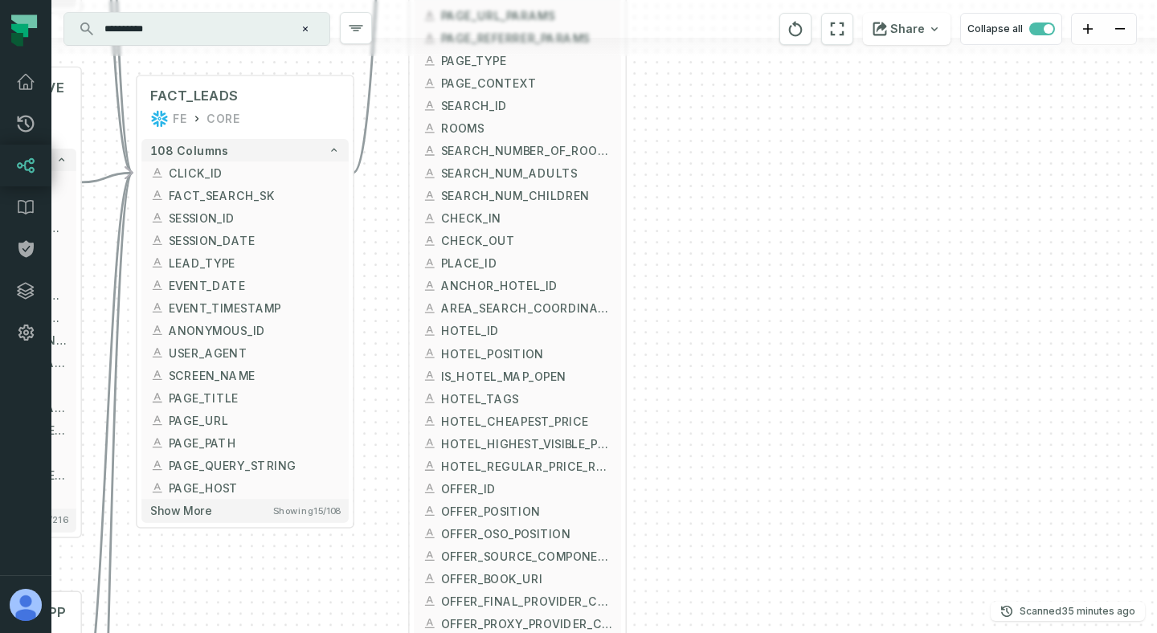
click at [689, 394] on div "+ SELECT_EVENT FE TRUSTED + 25 columns + MESSAGE_ID - + EVENT_DATE + + EVENT_TI…" at bounding box center [603, 316] width 1105 height 633
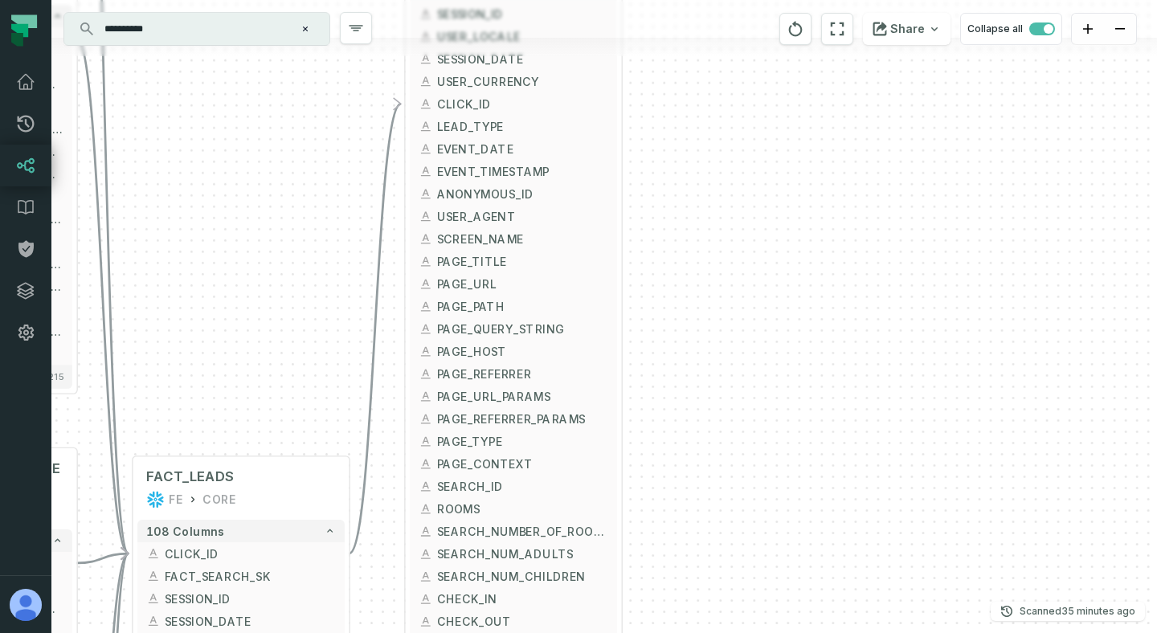
drag, startPoint x: 727, startPoint y: 133, endPoint x: 723, endPoint y: 523, distance: 390.4
click at [723, 523] on div "+ SELECT_EVENT FE TRUSTED + 25 columns + MESSAGE_ID - + EVENT_DATE + + EVENT_TI…" at bounding box center [603, 316] width 1105 height 633
